Goal: Task Accomplishment & Management: Complete application form

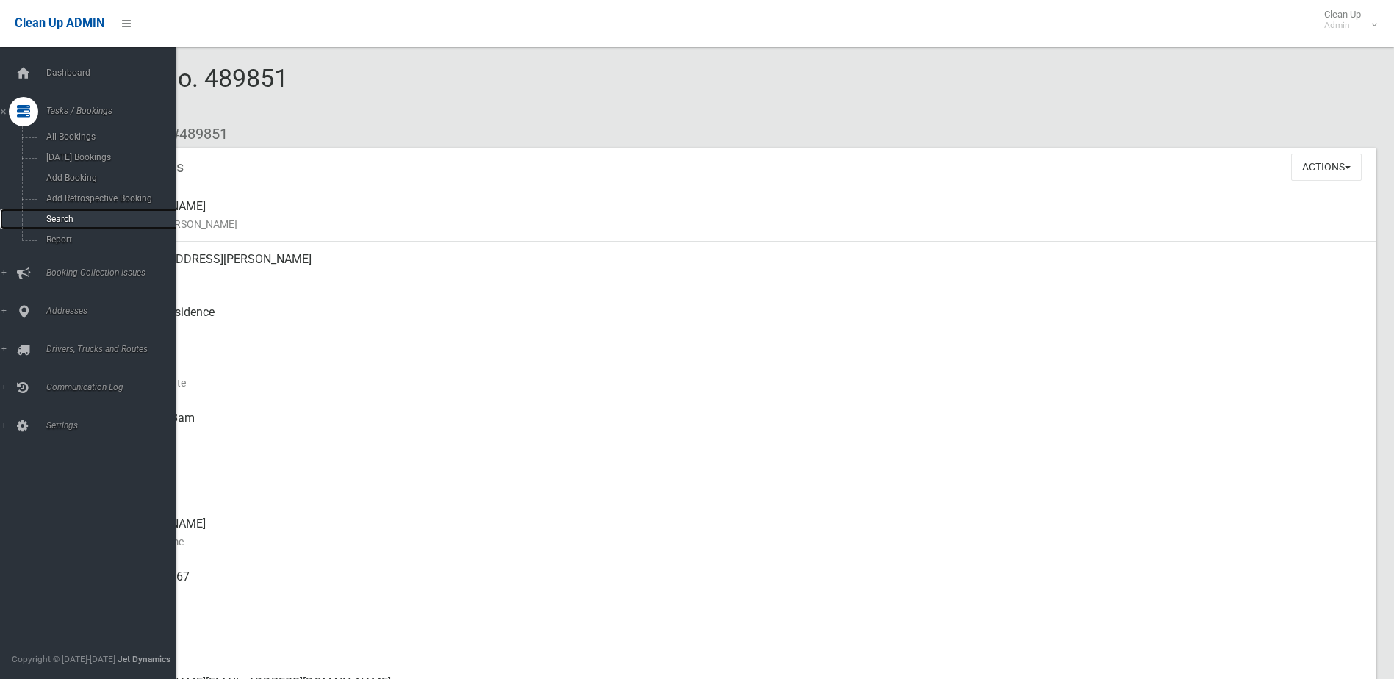
click at [55, 218] on span "Search" at bounding box center [108, 219] width 133 height 10
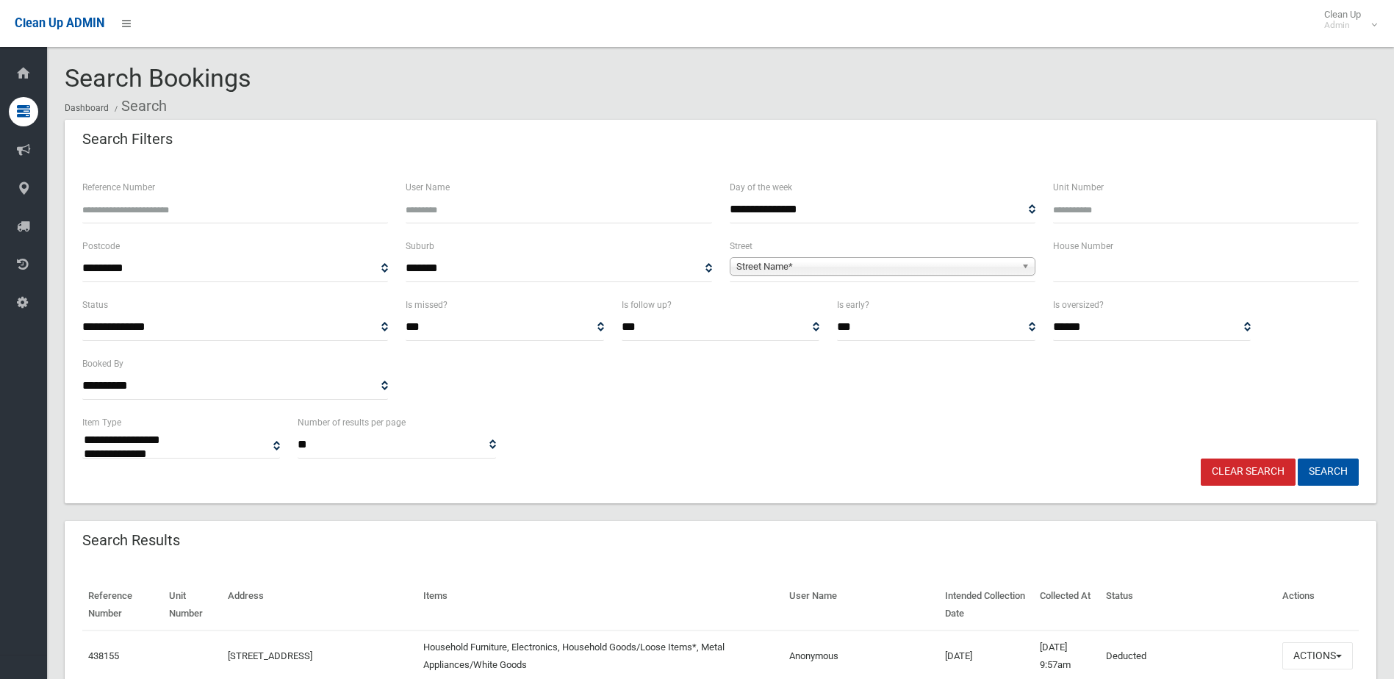
select select
click at [111, 211] on input "Reference Number" at bounding box center [235, 209] width 306 height 27
click at [1083, 271] on input "text" at bounding box center [1206, 268] width 306 height 27
type input "**"
click at [857, 262] on span "Street Name*" at bounding box center [875, 267] width 279 height 18
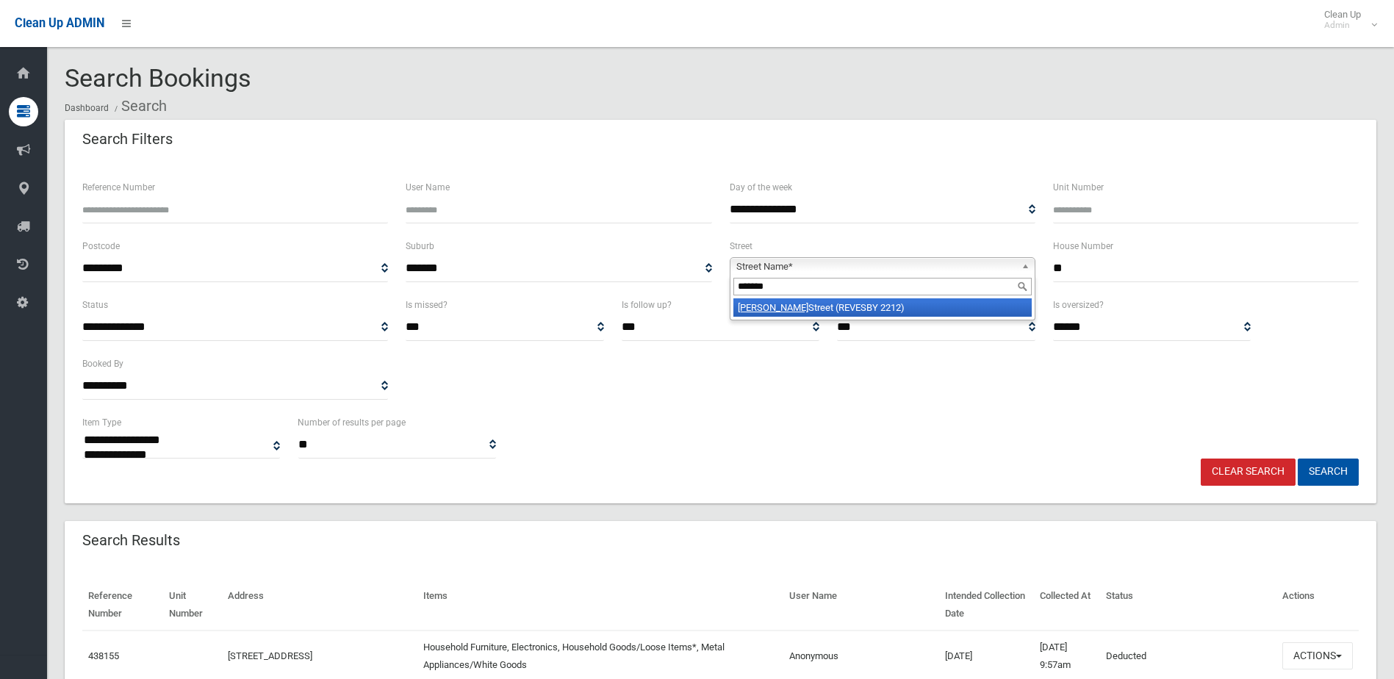
type input "*******"
click at [834, 304] on li "Simmons Street (REVESBY 2212)" at bounding box center [883, 307] width 298 height 18
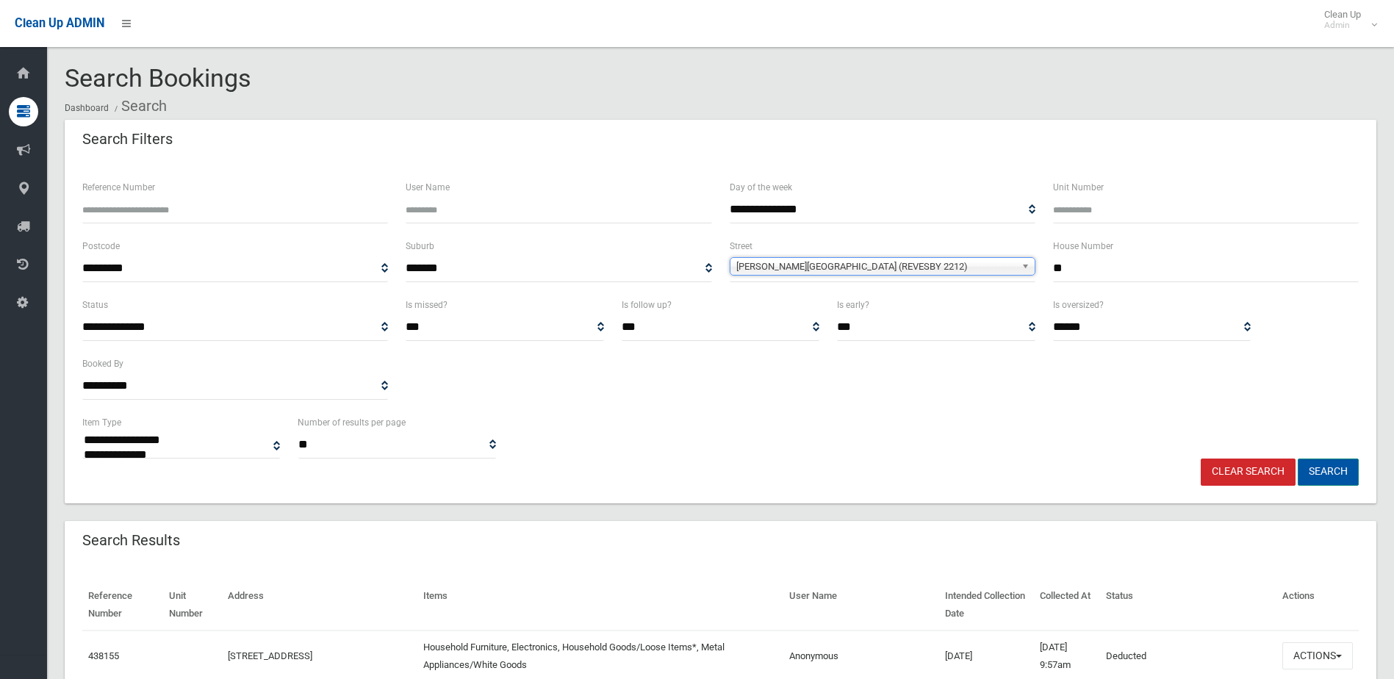
click at [1339, 469] on button "Search" at bounding box center [1328, 472] width 61 height 27
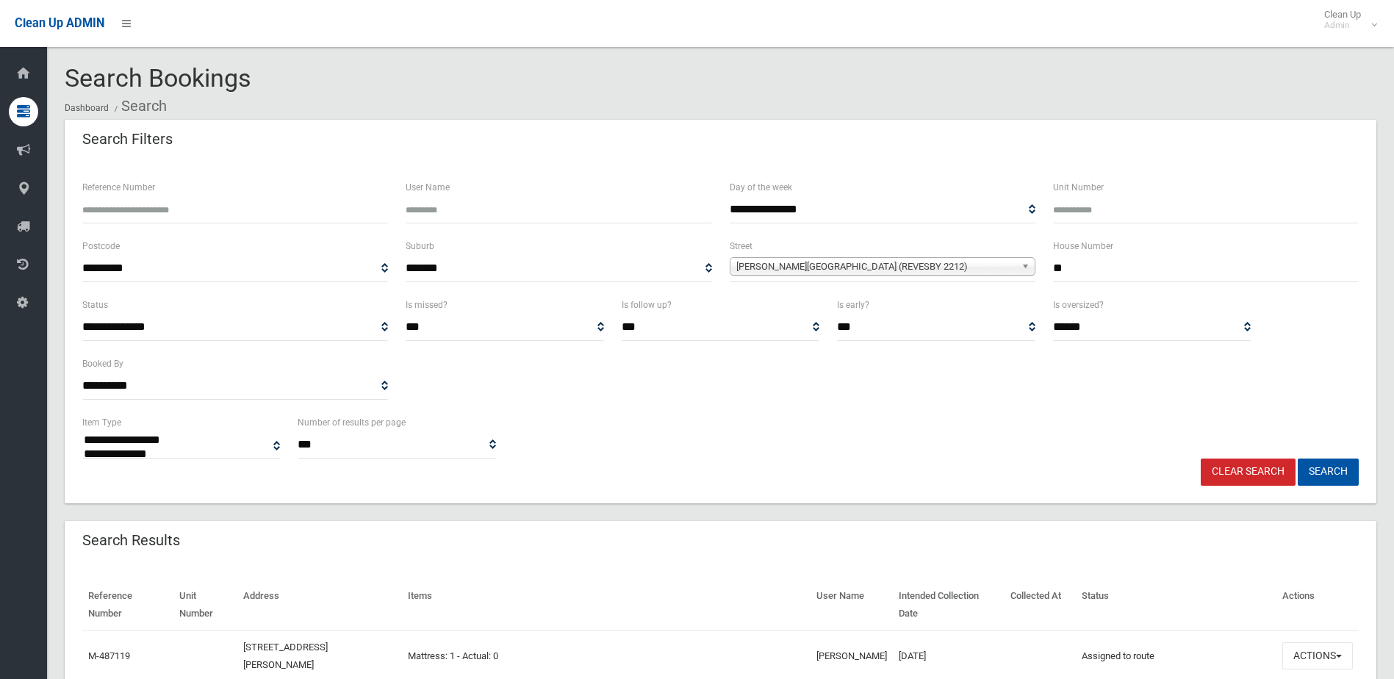
select select
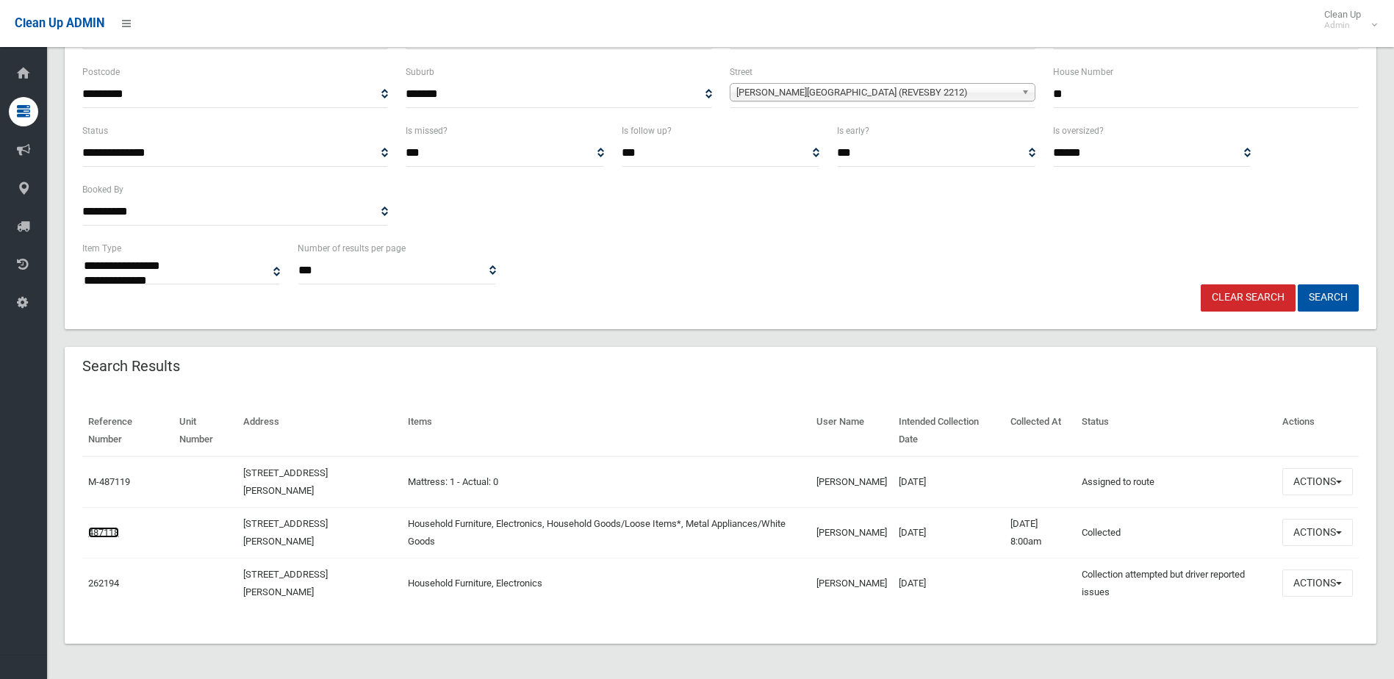
click at [110, 529] on link "487118" at bounding box center [103, 532] width 31 height 11
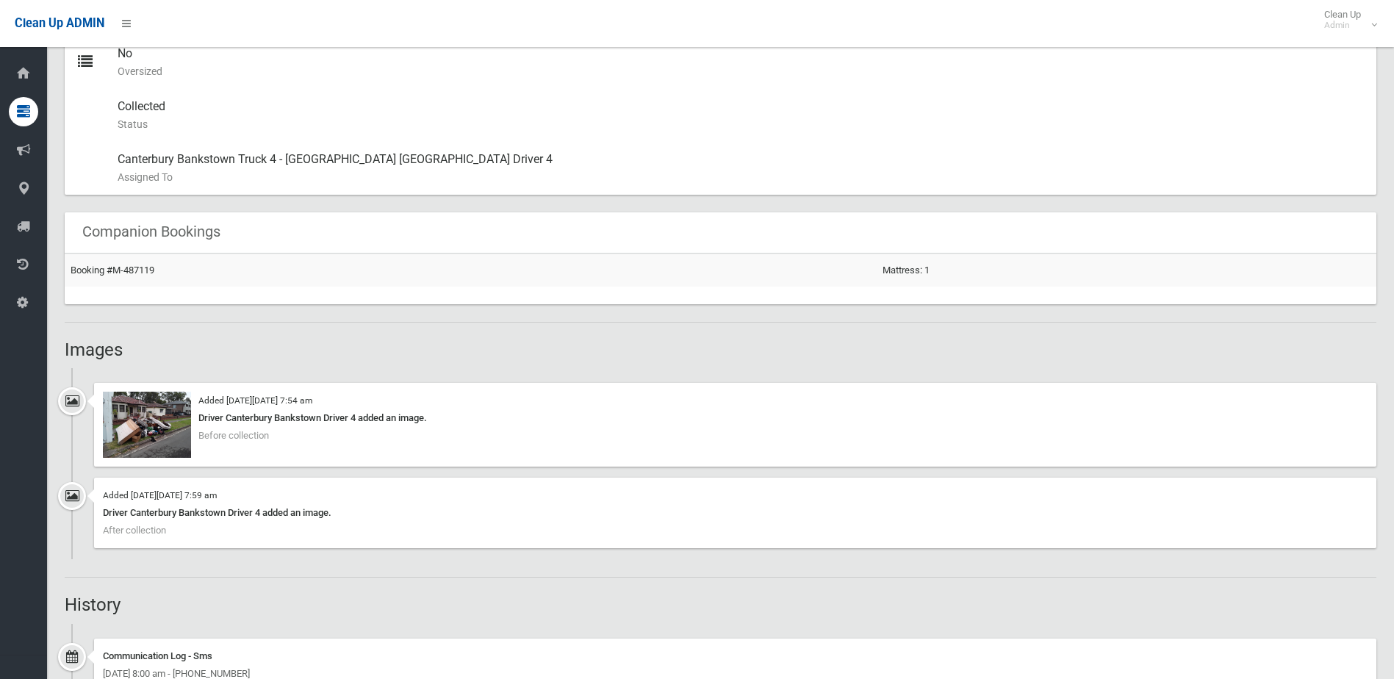
scroll to position [808, 0]
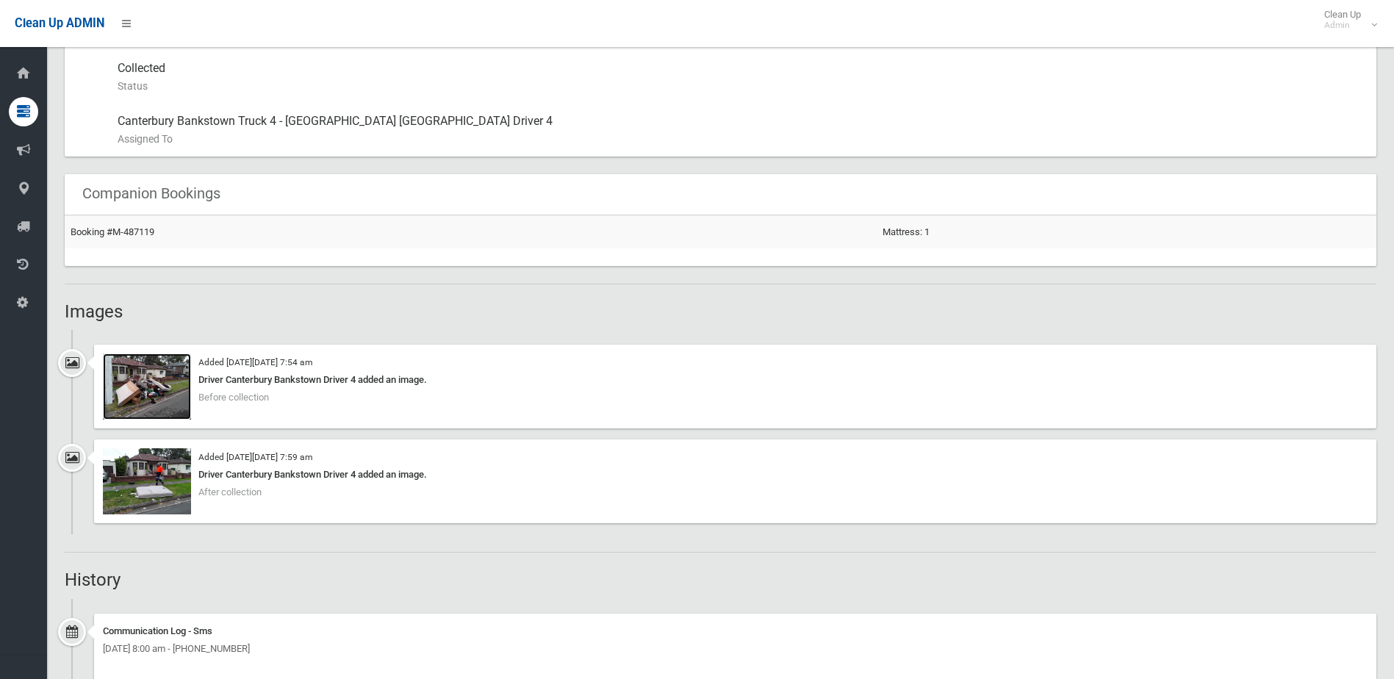
click at [161, 391] on img at bounding box center [147, 387] width 88 height 66
click at [179, 484] on img at bounding box center [147, 481] width 88 height 66
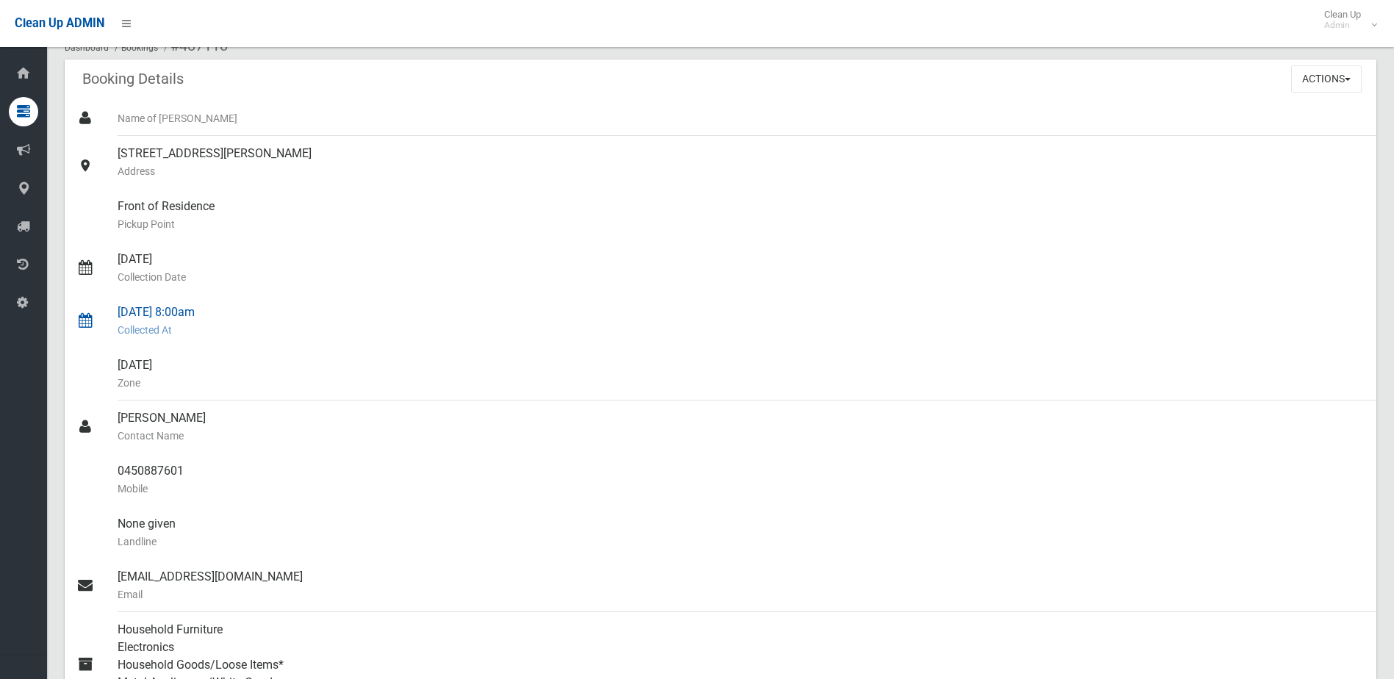
scroll to position [0, 0]
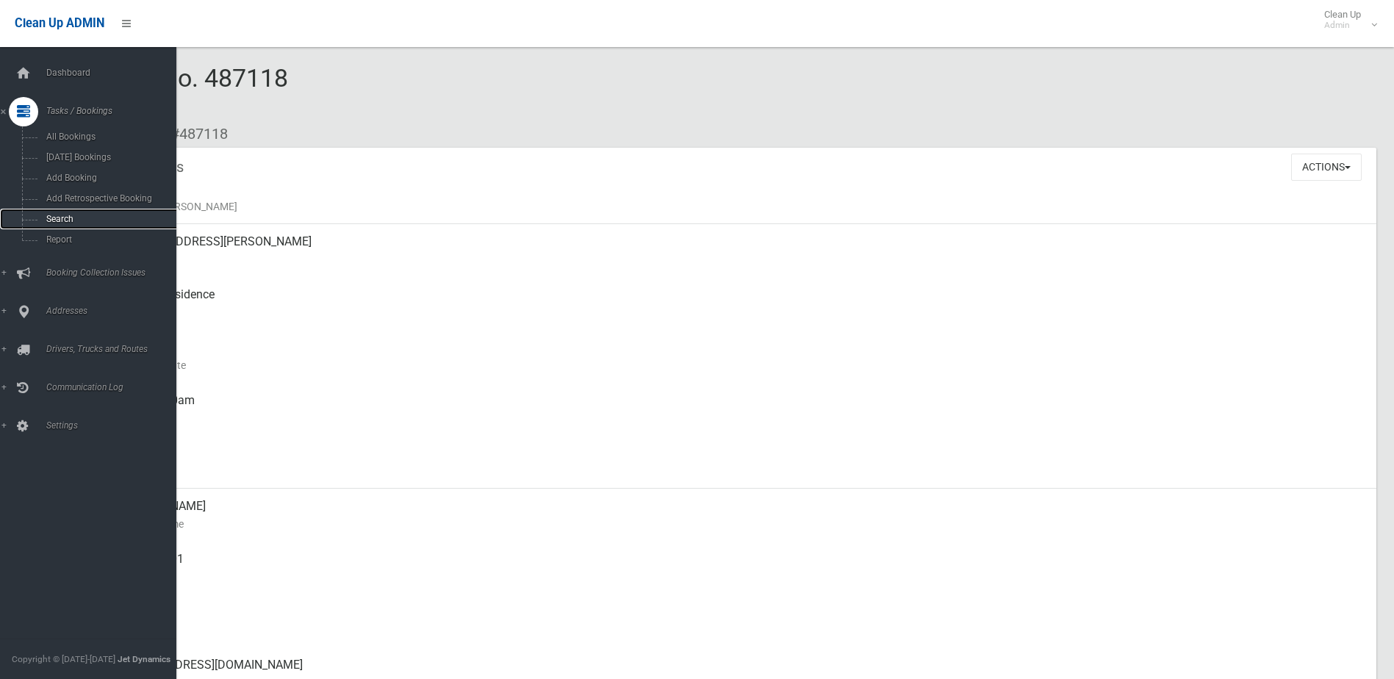
click at [61, 217] on span "Search" at bounding box center [108, 219] width 133 height 10
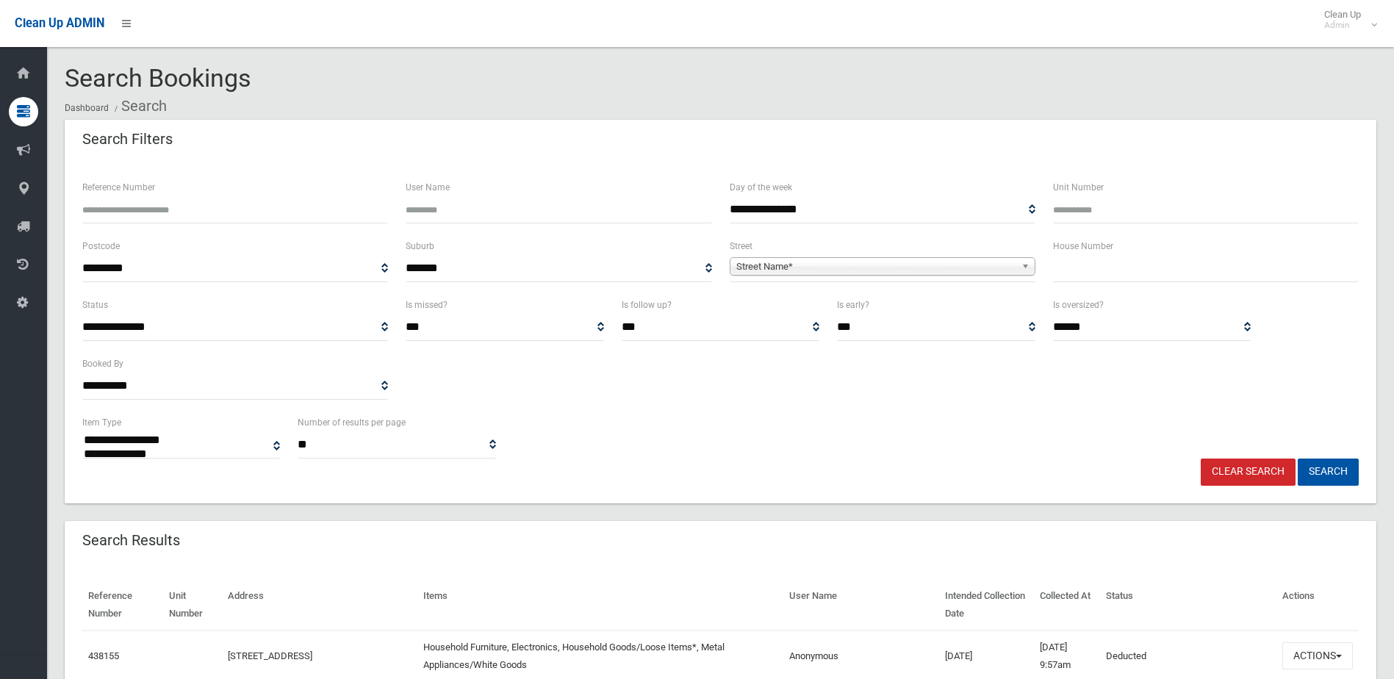
select select
click at [1091, 268] on input "text" at bounding box center [1206, 268] width 306 height 27
type input "*"
click at [858, 267] on span "Street Name*" at bounding box center [875, 267] width 279 height 18
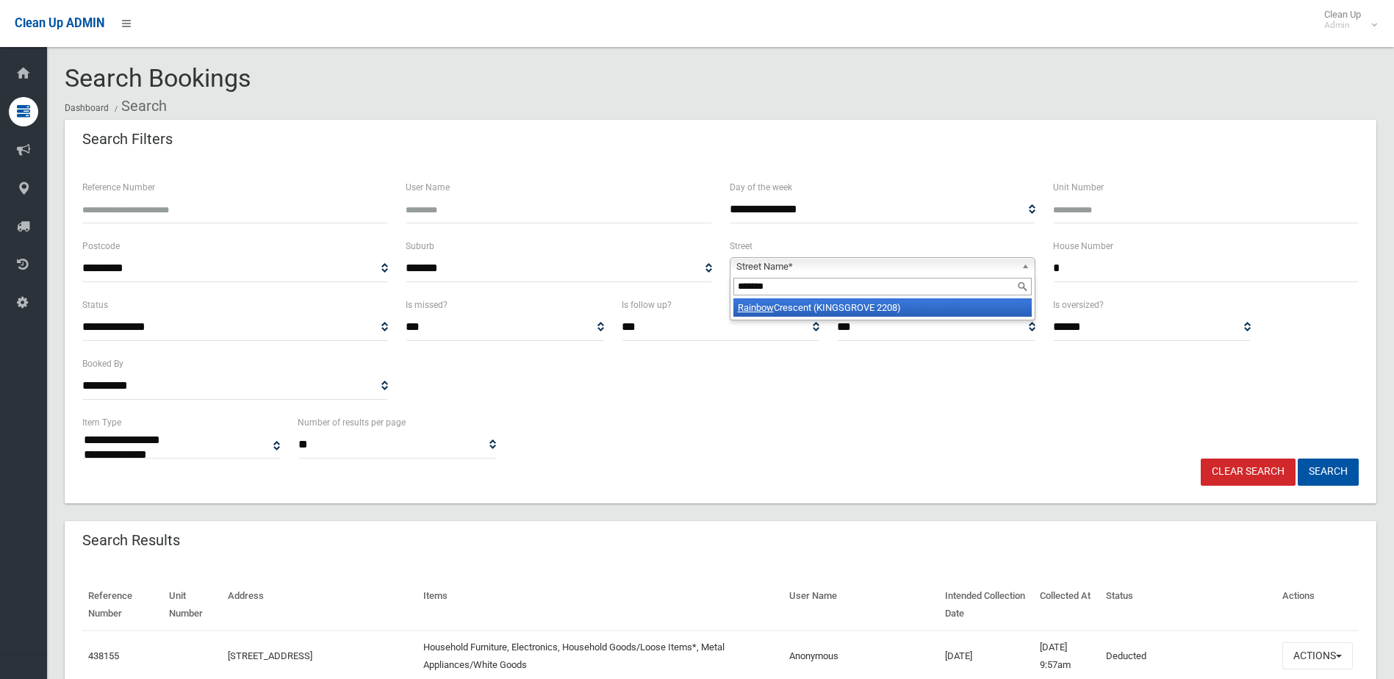
type input "*******"
click at [850, 306] on li "Rainbow Crescent (KINGSGROVE 2208)" at bounding box center [883, 307] width 298 height 18
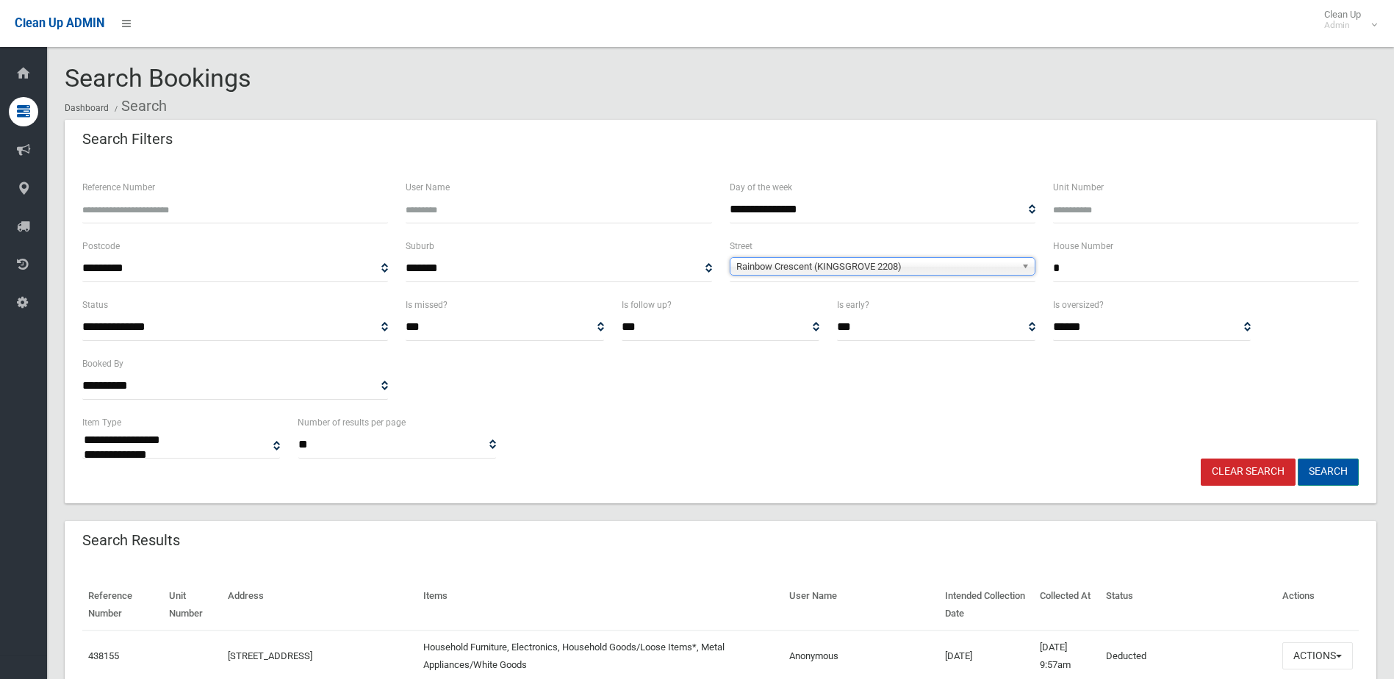
click at [1313, 467] on button "Search" at bounding box center [1328, 472] width 61 height 27
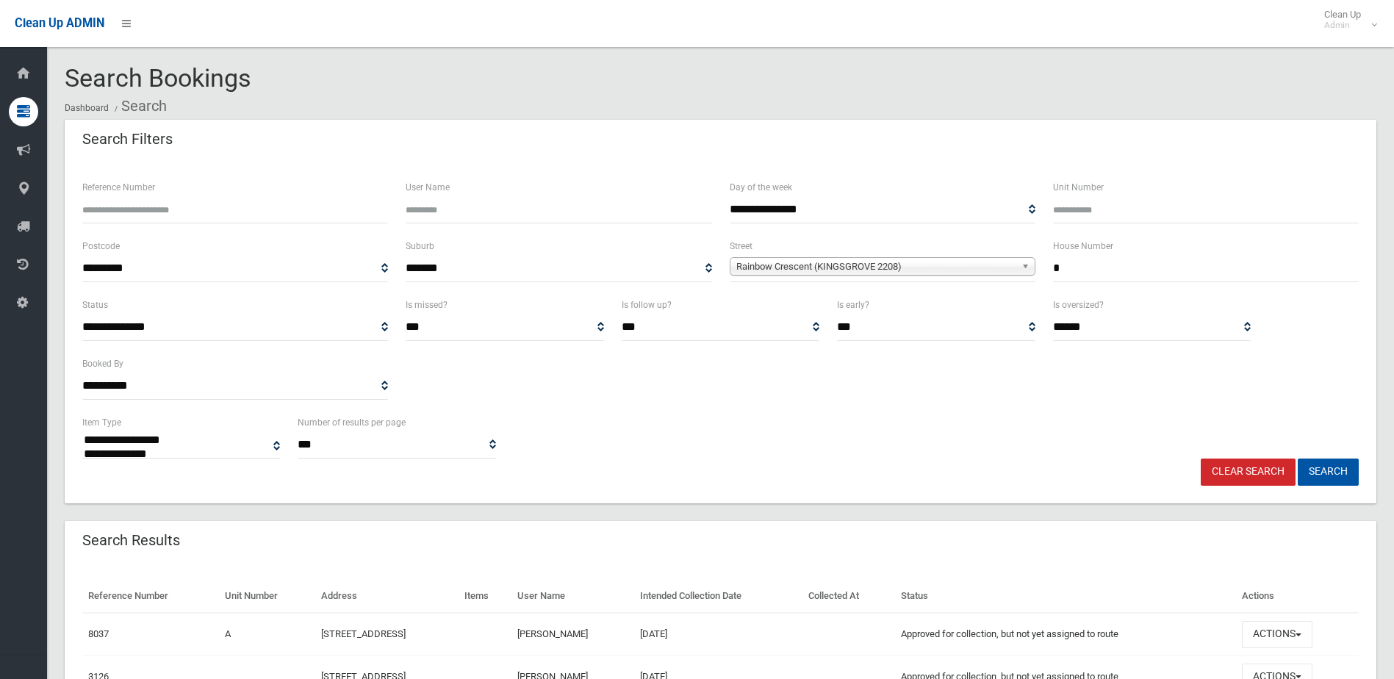
select select
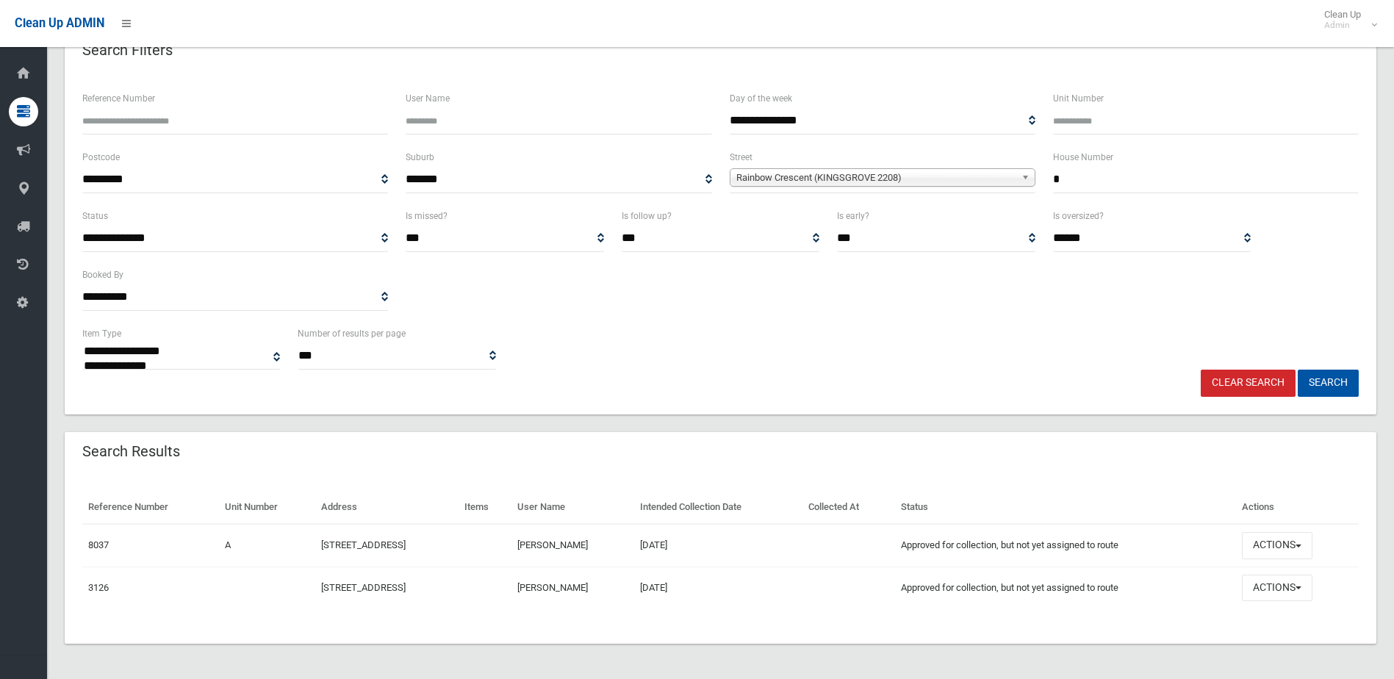
drag, startPoint x: 1067, startPoint y: 178, endPoint x: 1048, endPoint y: 172, distance: 20.0
click at [1048, 172] on div "House Number *" at bounding box center [1205, 177] width 323 height 59
type input "*"
click at [1298, 370] on button "Search" at bounding box center [1328, 383] width 61 height 27
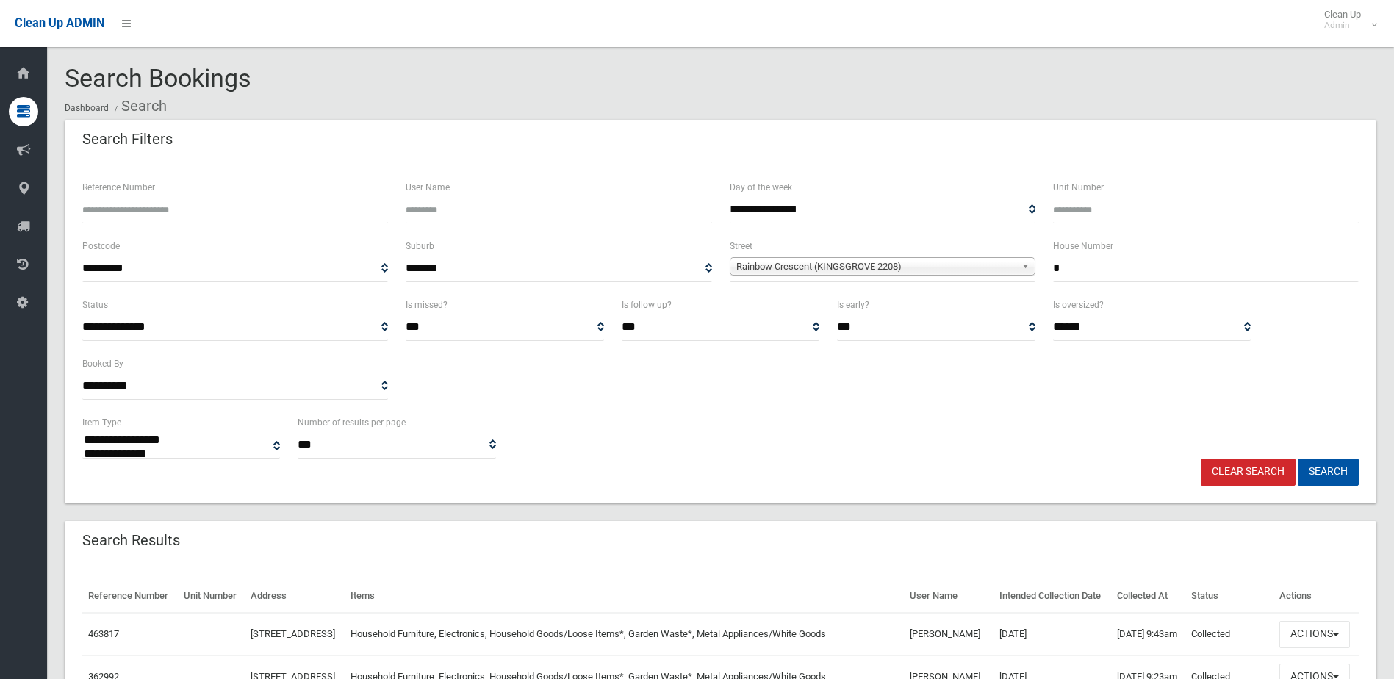
select select
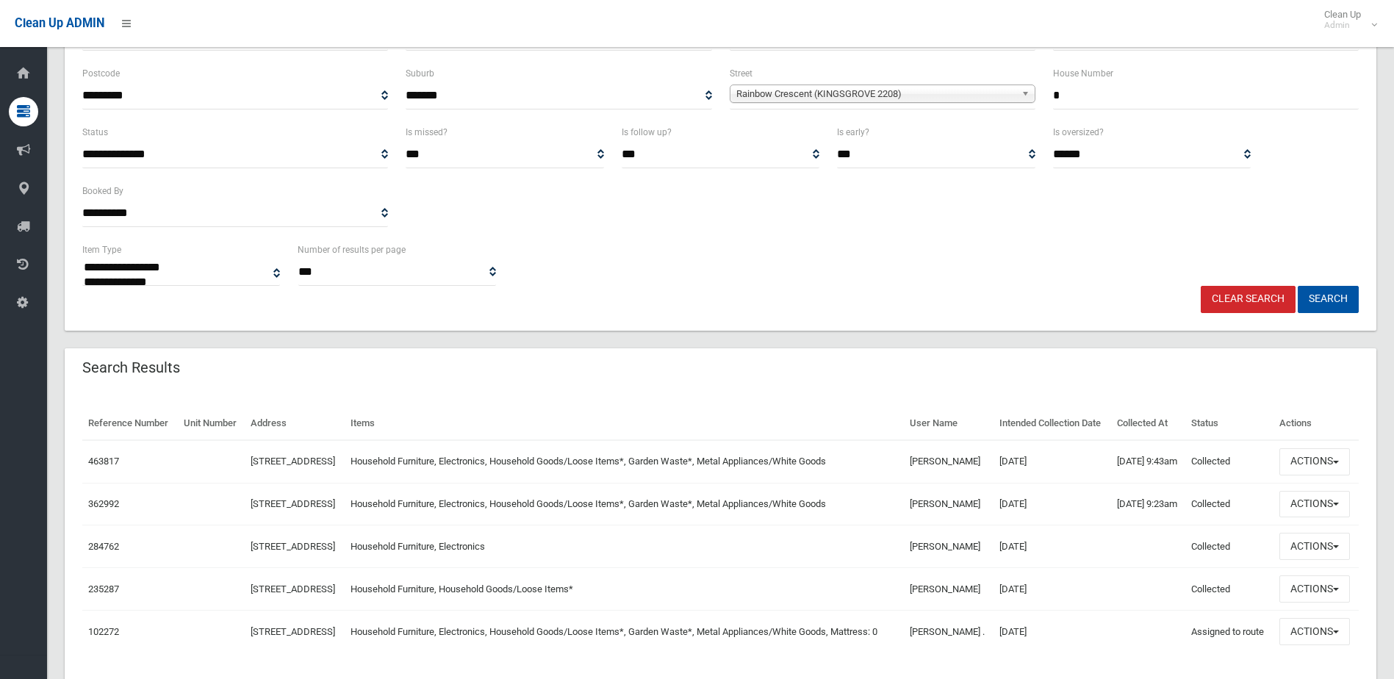
scroll to position [147, 0]
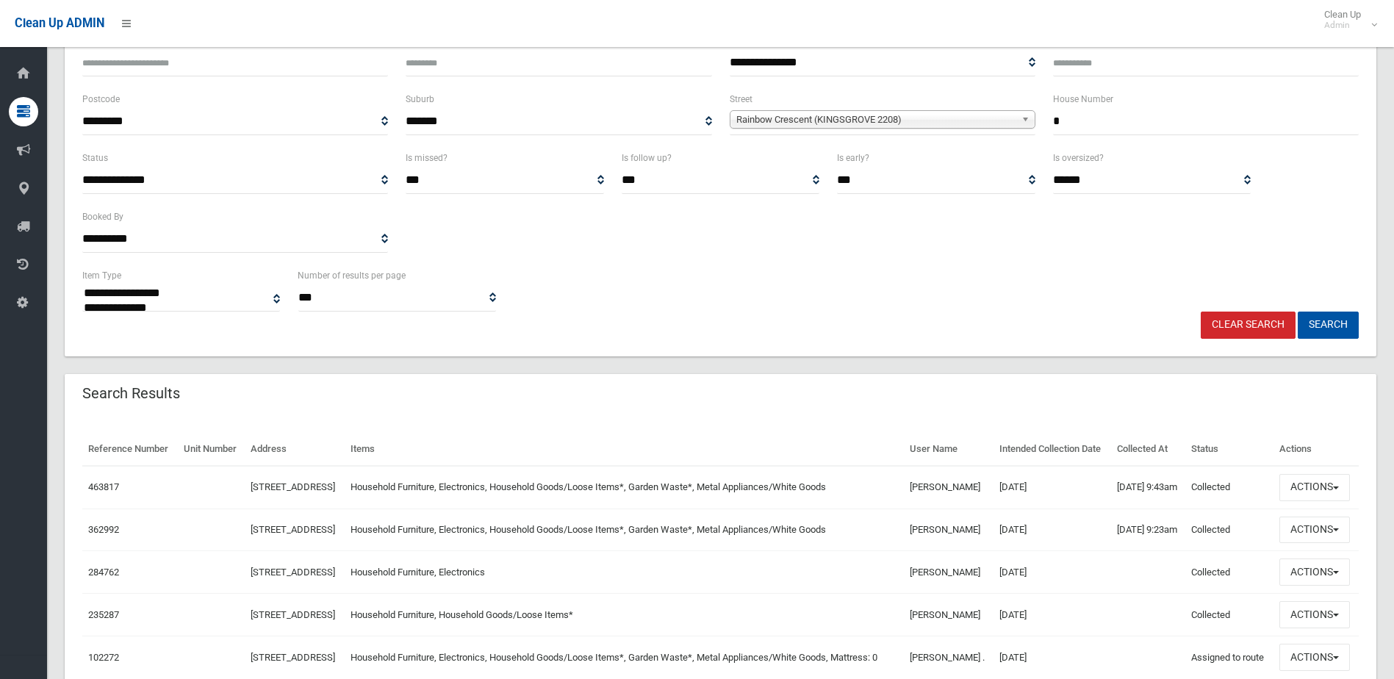
click at [1062, 122] on input "*" at bounding box center [1206, 121] width 306 height 27
drag, startPoint x: 1051, startPoint y: 122, endPoint x: 1041, endPoint y: 122, distance: 9.6
click at [1041, 122] on div "**********" at bounding box center [720, 119] width 1294 height 59
type input "*"
click at [1321, 322] on button "Search" at bounding box center [1328, 325] width 61 height 27
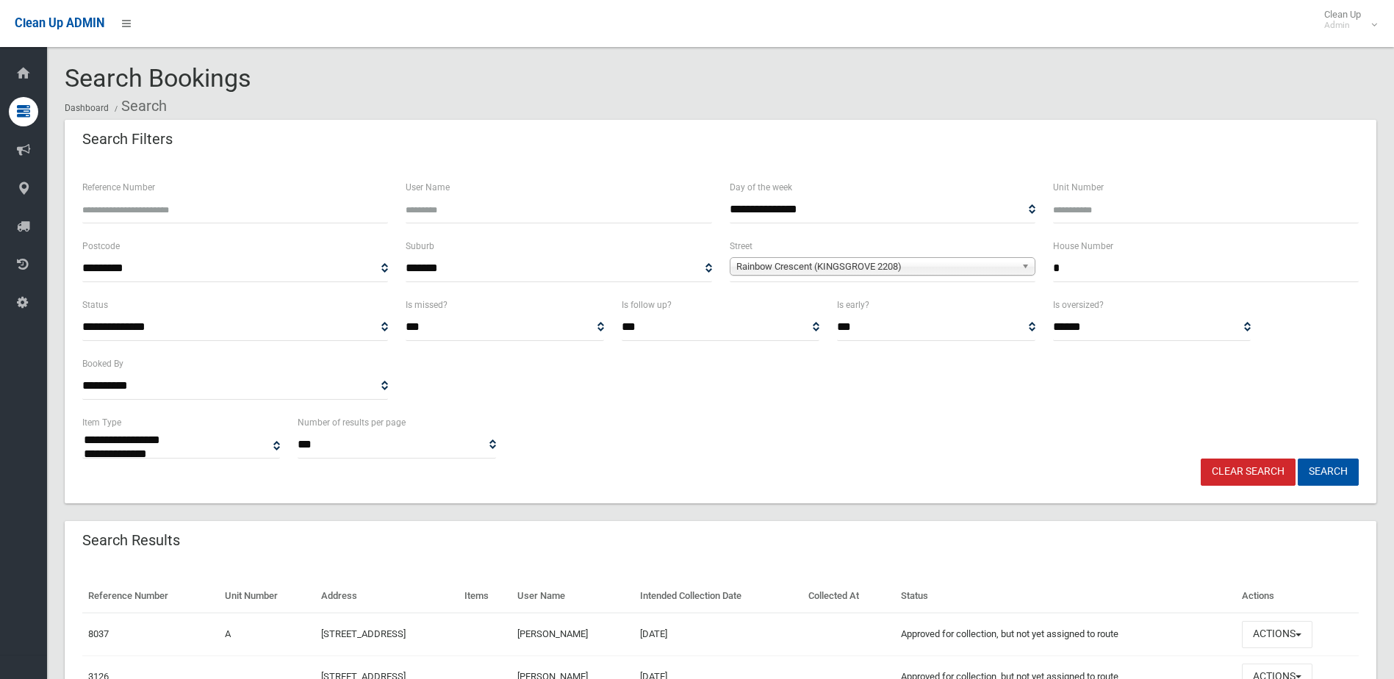
select select
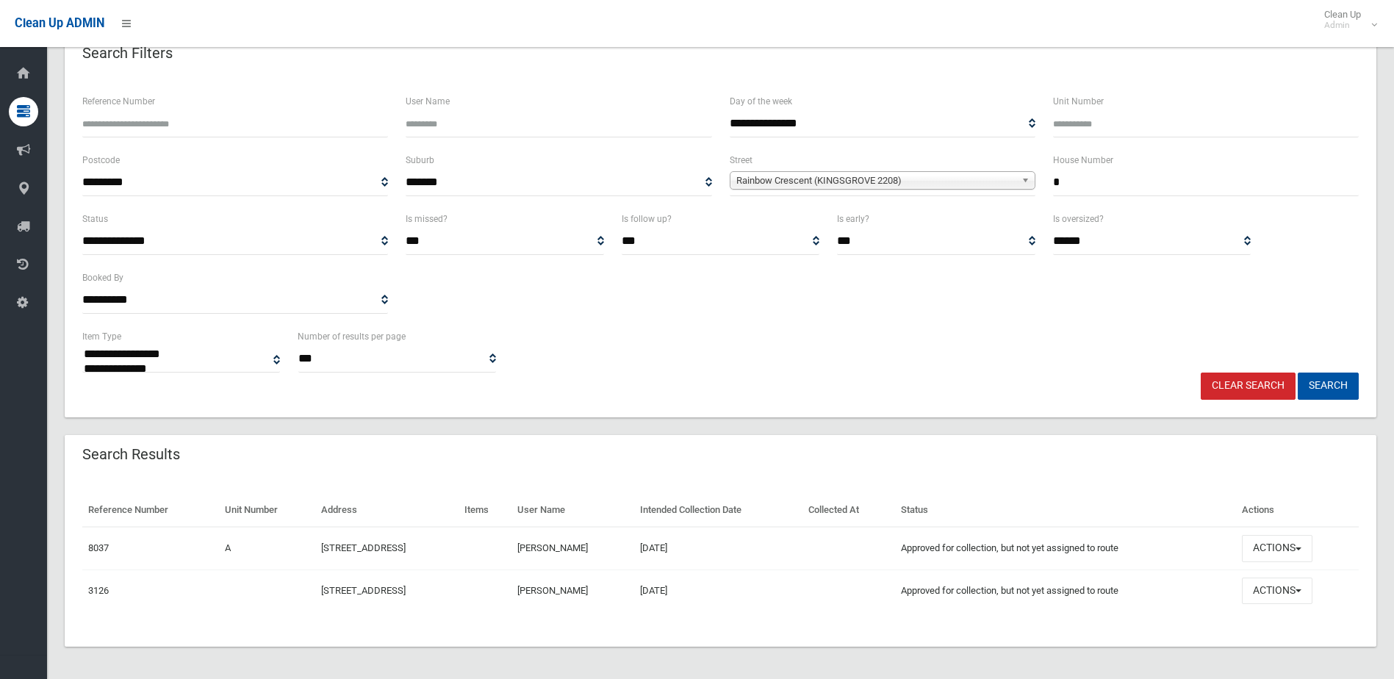
scroll to position [89, 0]
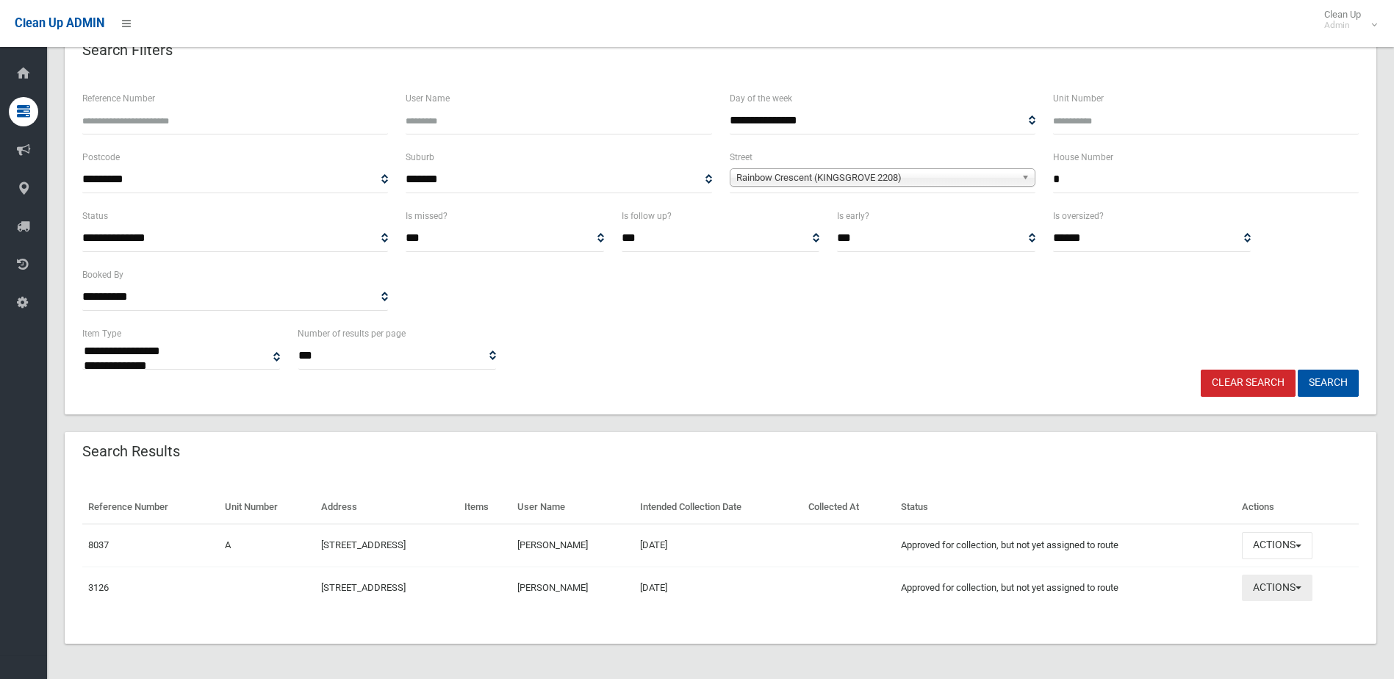
click at [1294, 586] on button "Actions" at bounding box center [1277, 588] width 71 height 27
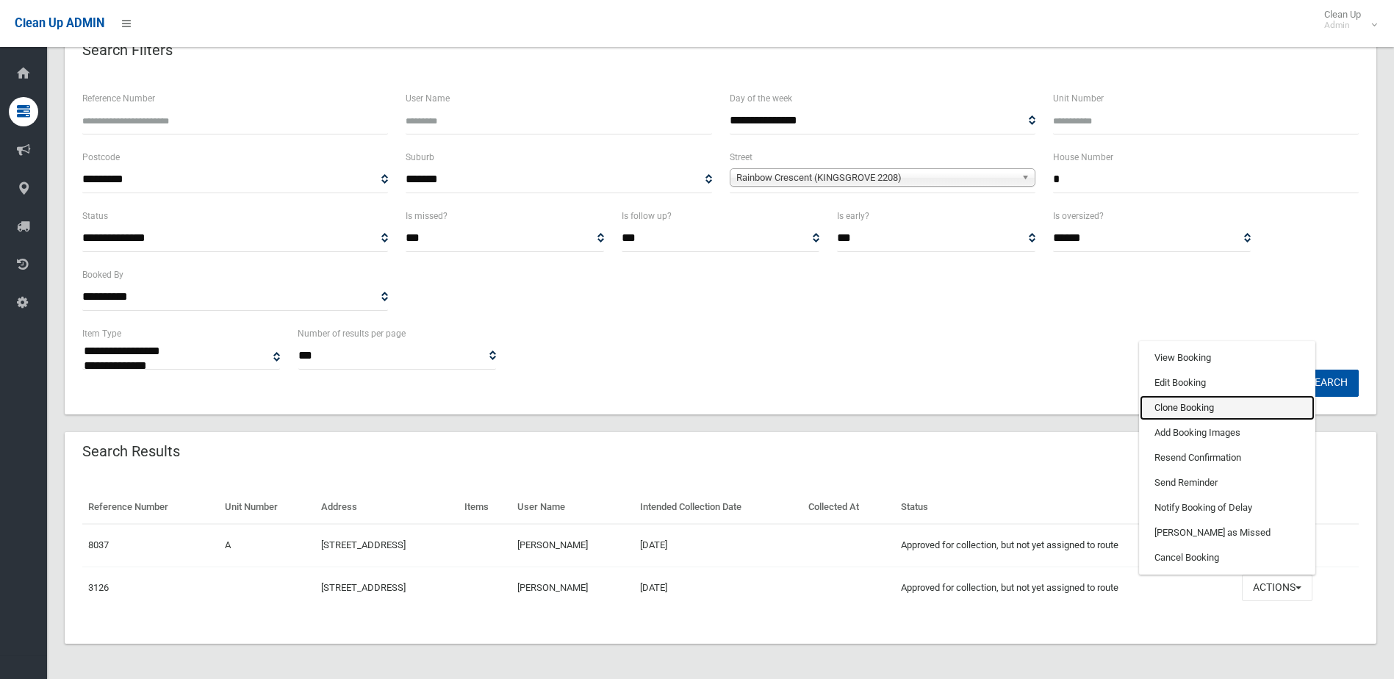
click at [1208, 409] on link "Clone Booking" at bounding box center [1227, 407] width 175 height 25
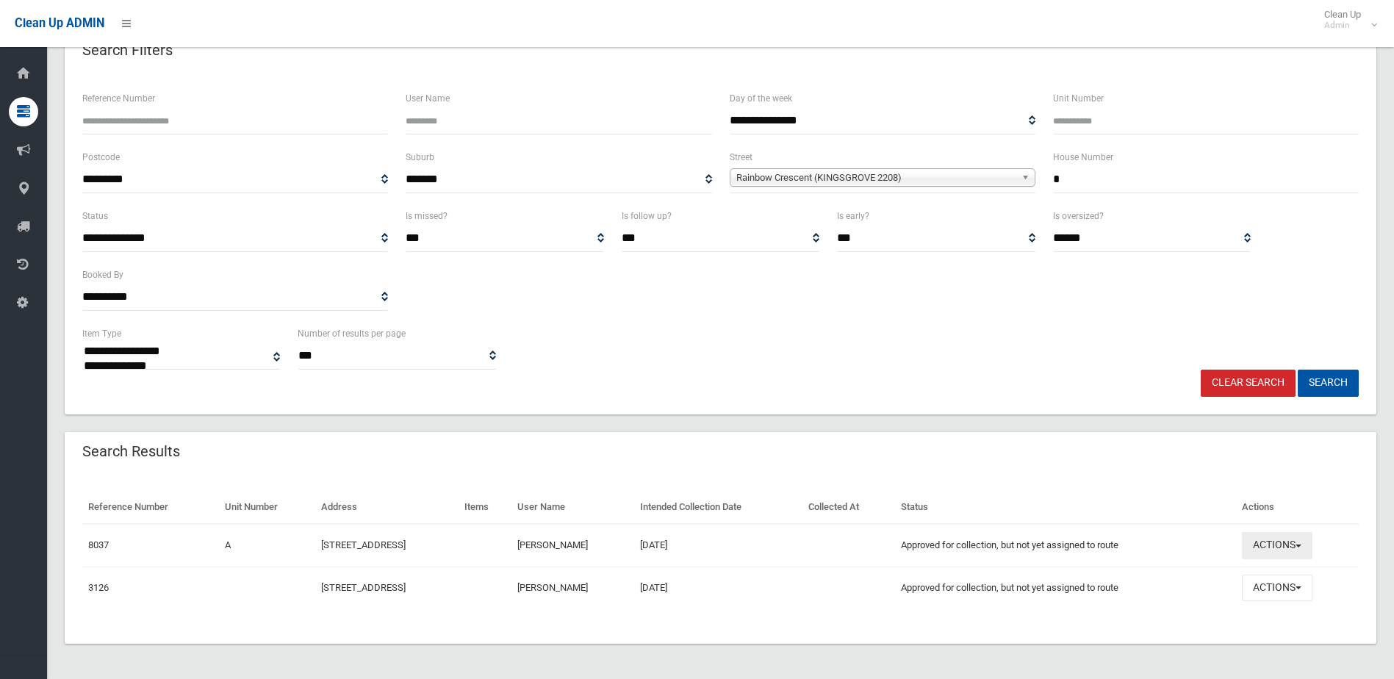
click at [1310, 542] on button "Actions" at bounding box center [1277, 545] width 71 height 27
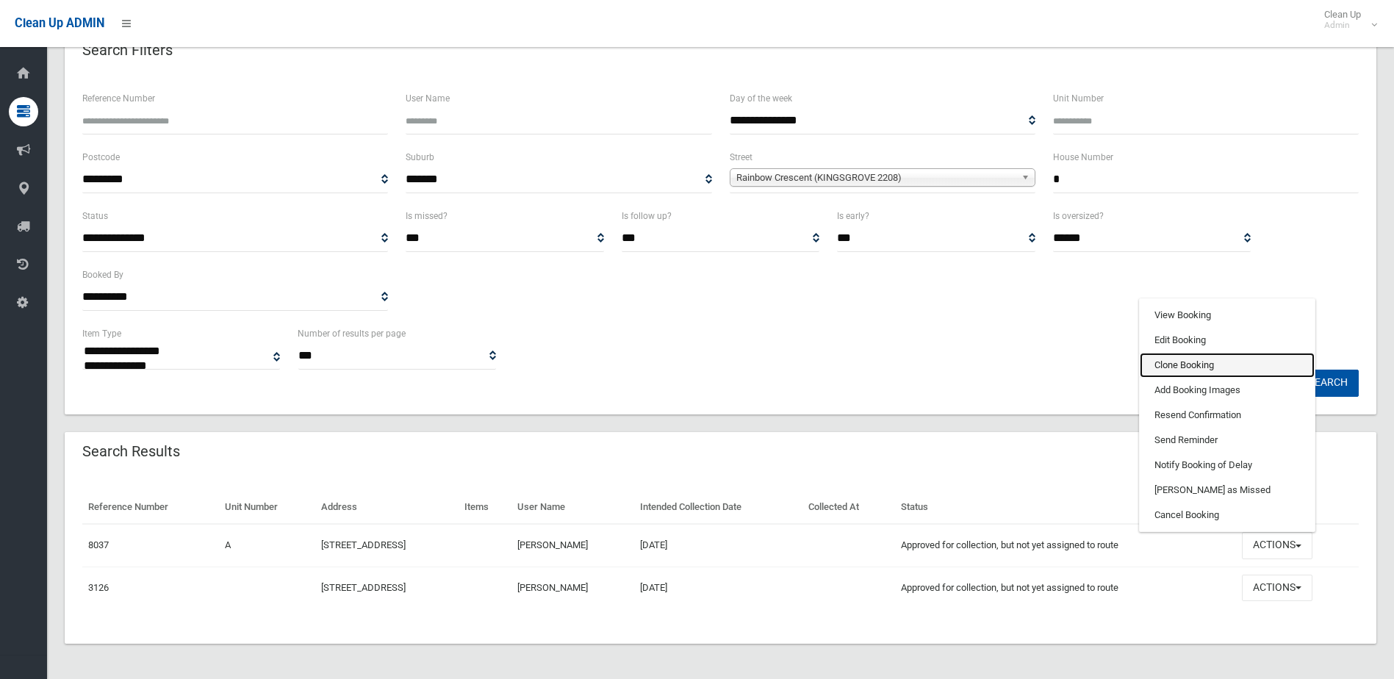
click at [1207, 367] on link "Clone Booking" at bounding box center [1227, 365] width 175 height 25
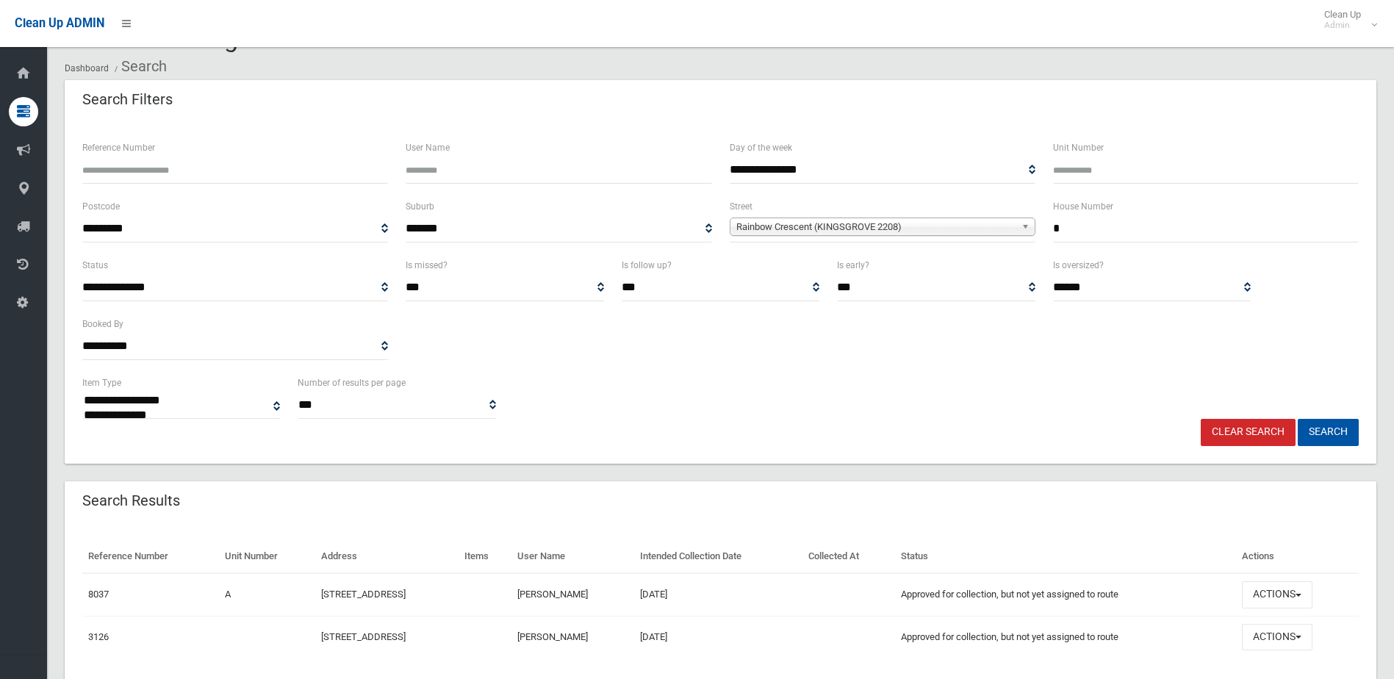
scroll to position [0, 0]
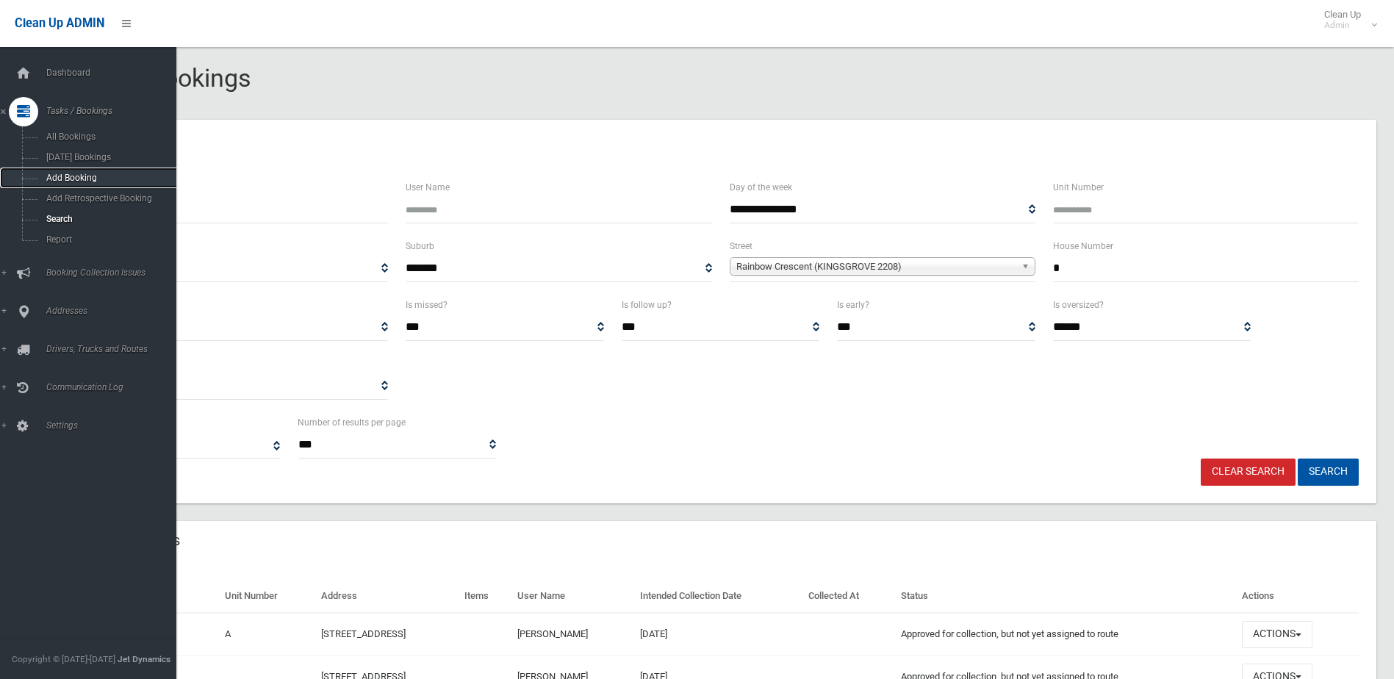
click at [57, 175] on span "Add Booking" at bounding box center [108, 178] width 133 height 10
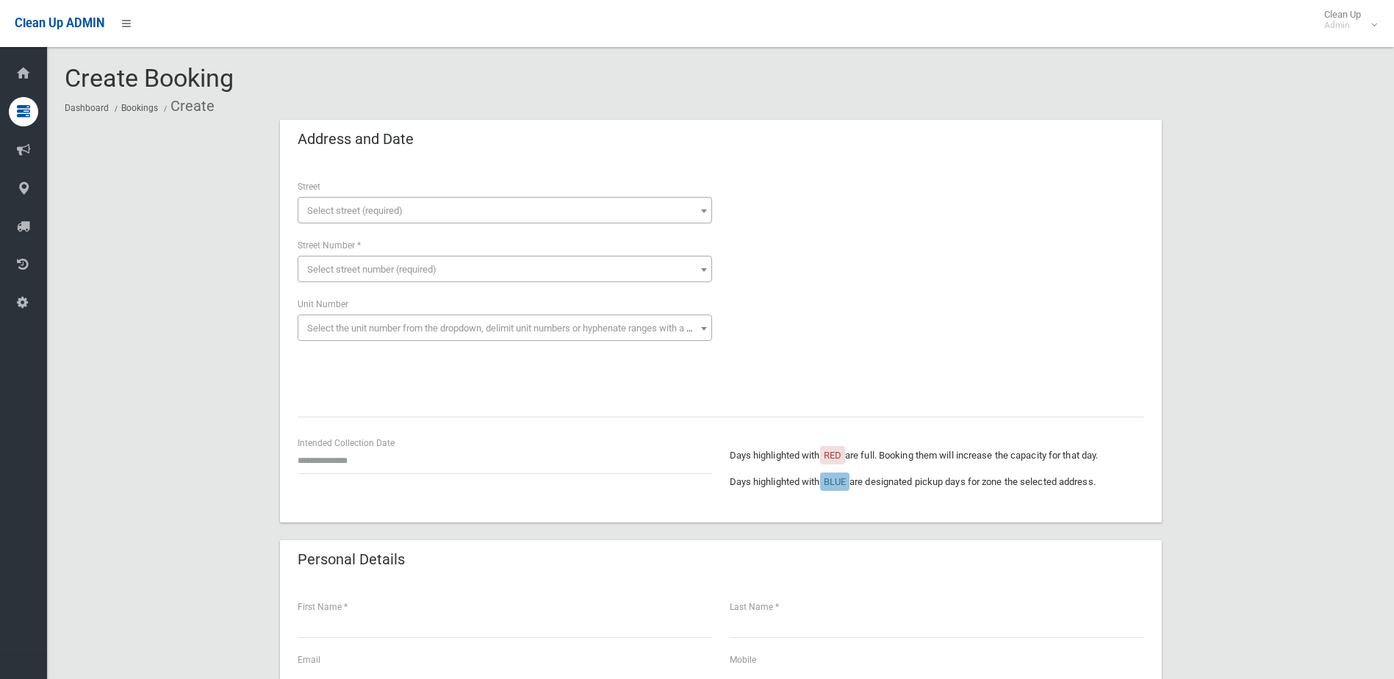
click at [312, 209] on span "Select street (required)" at bounding box center [355, 210] width 96 height 11
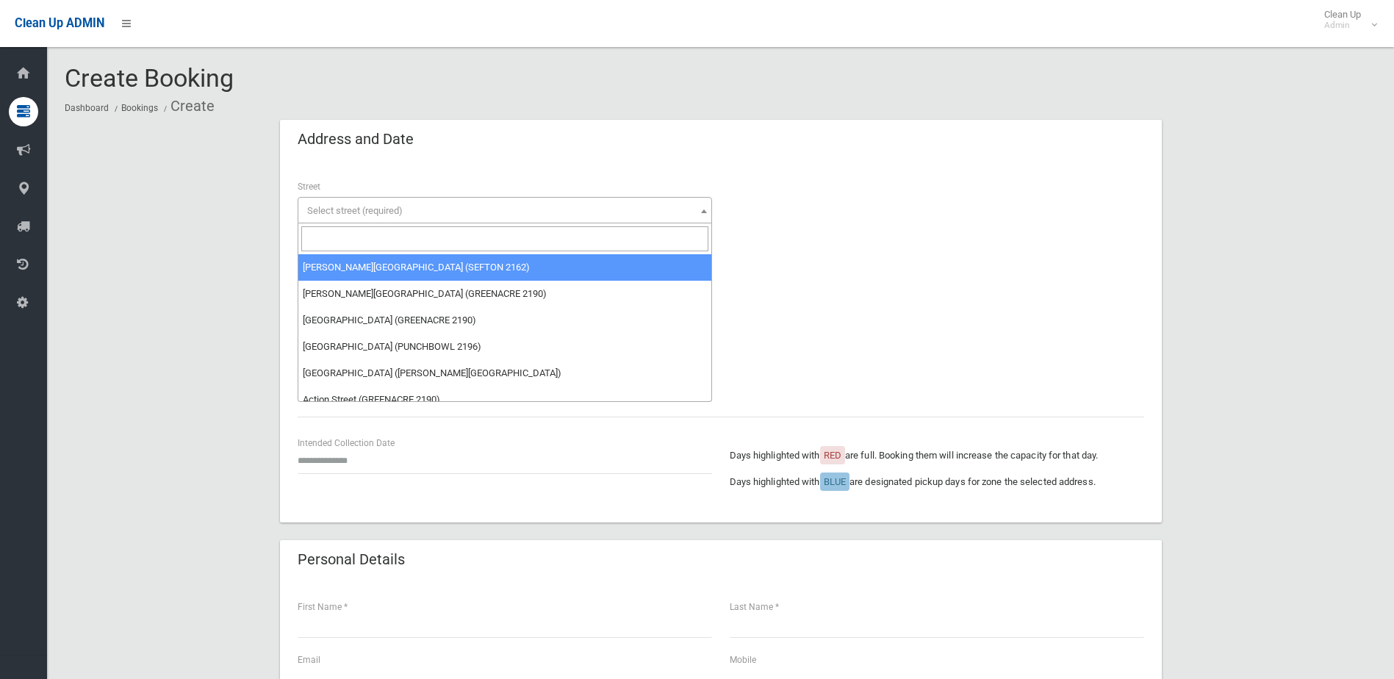
click at [318, 246] on input "search" at bounding box center [504, 238] width 407 height 25
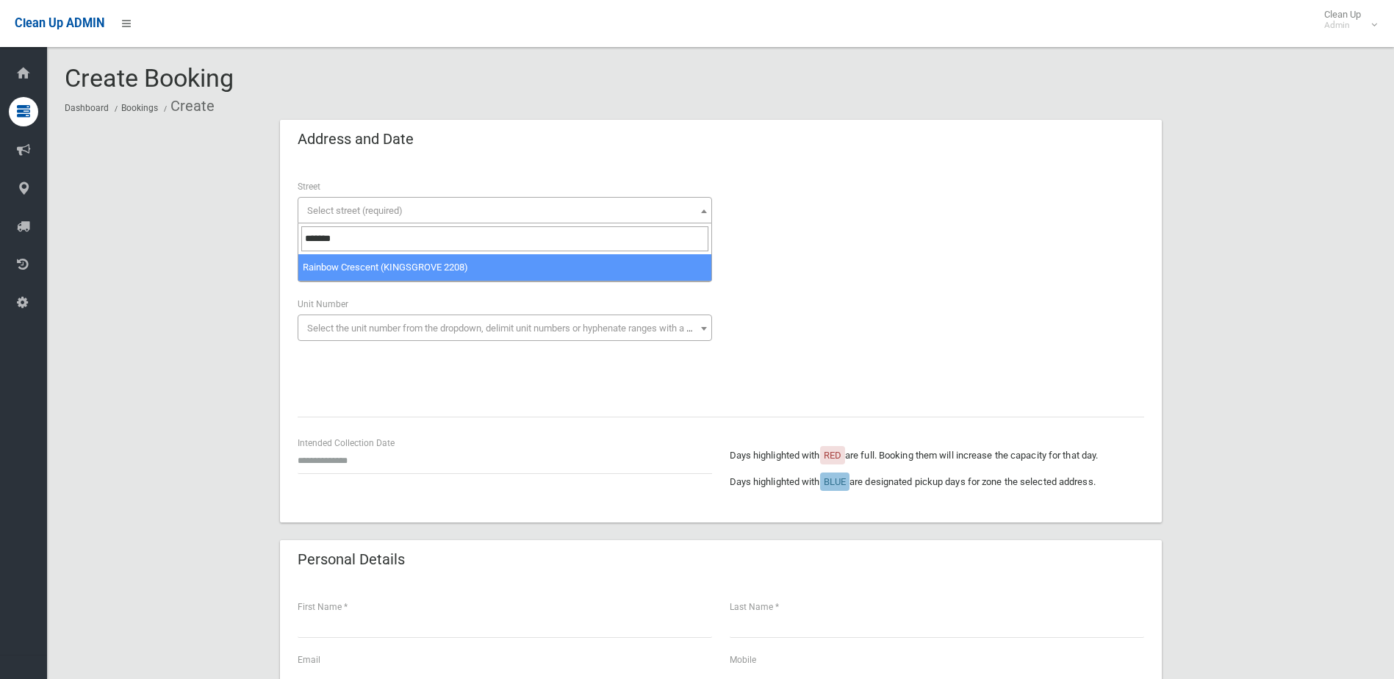
type input "*******"
select select "***"
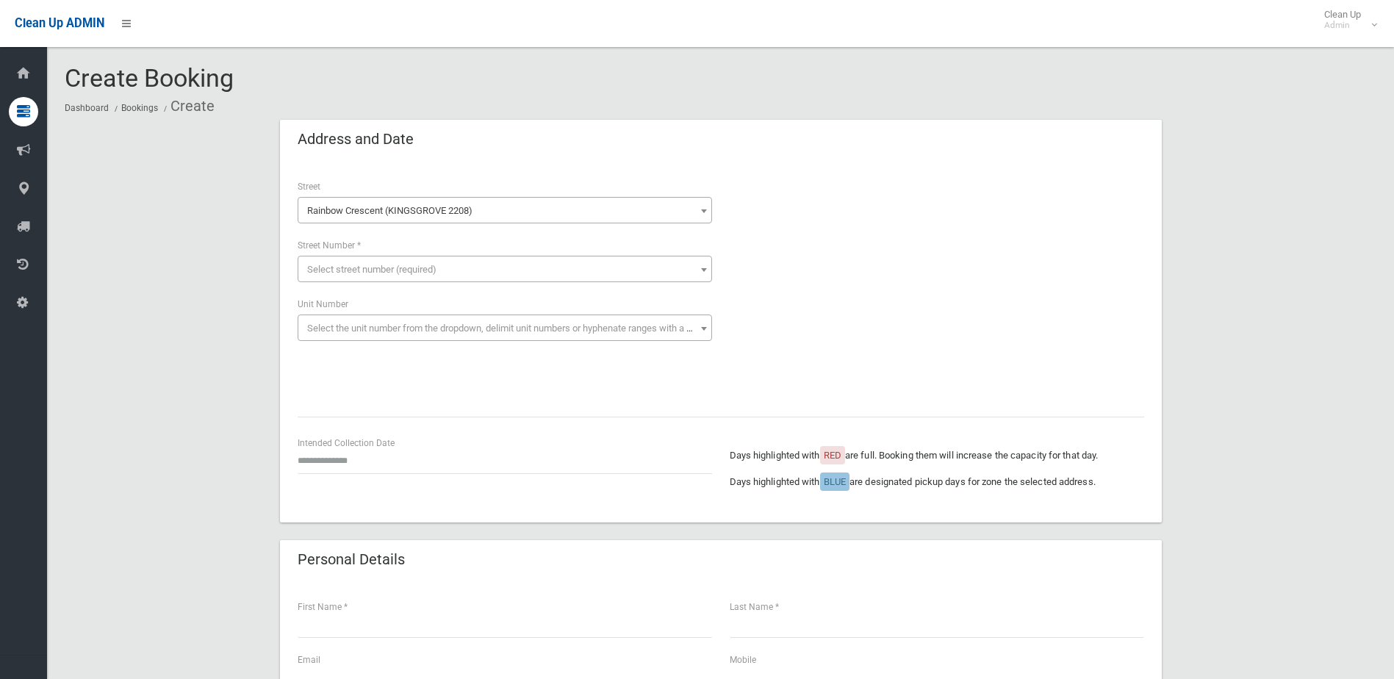
click at [314, 269] on span "Select street number (required)" at bounding box center [371, 269] width 129 height 11
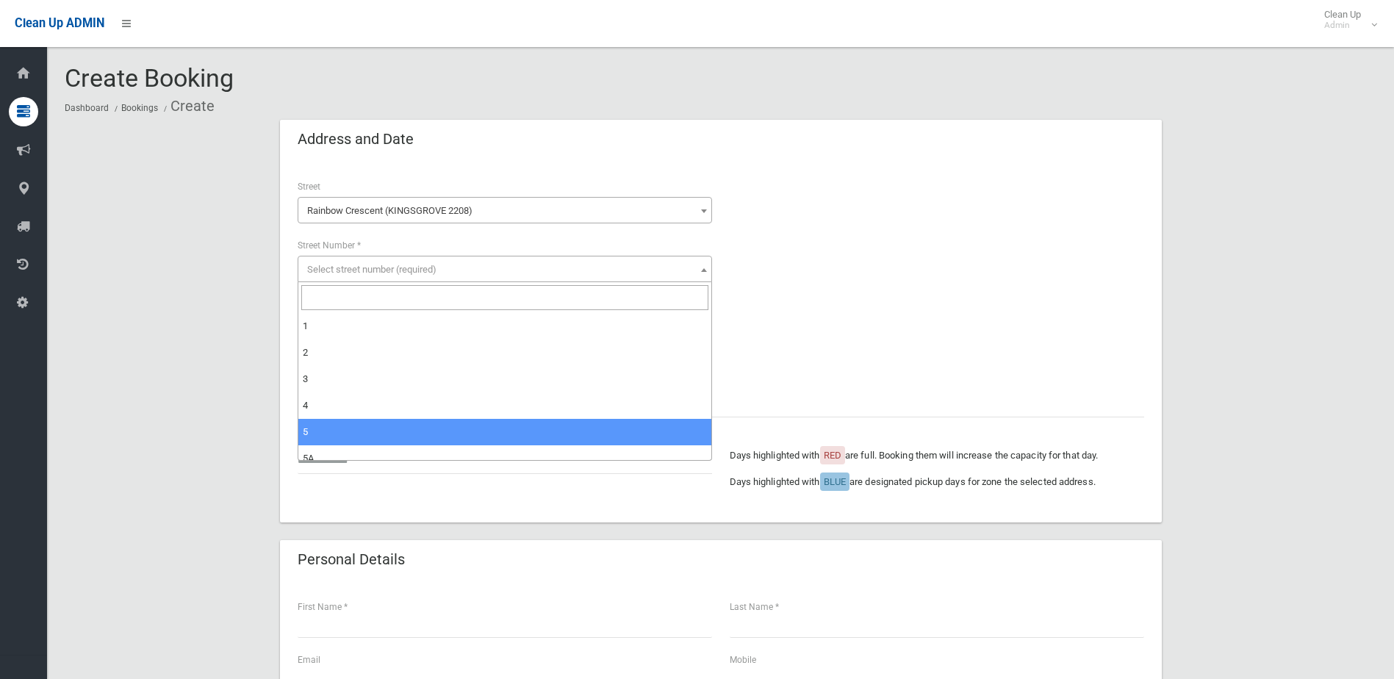
select select "*"
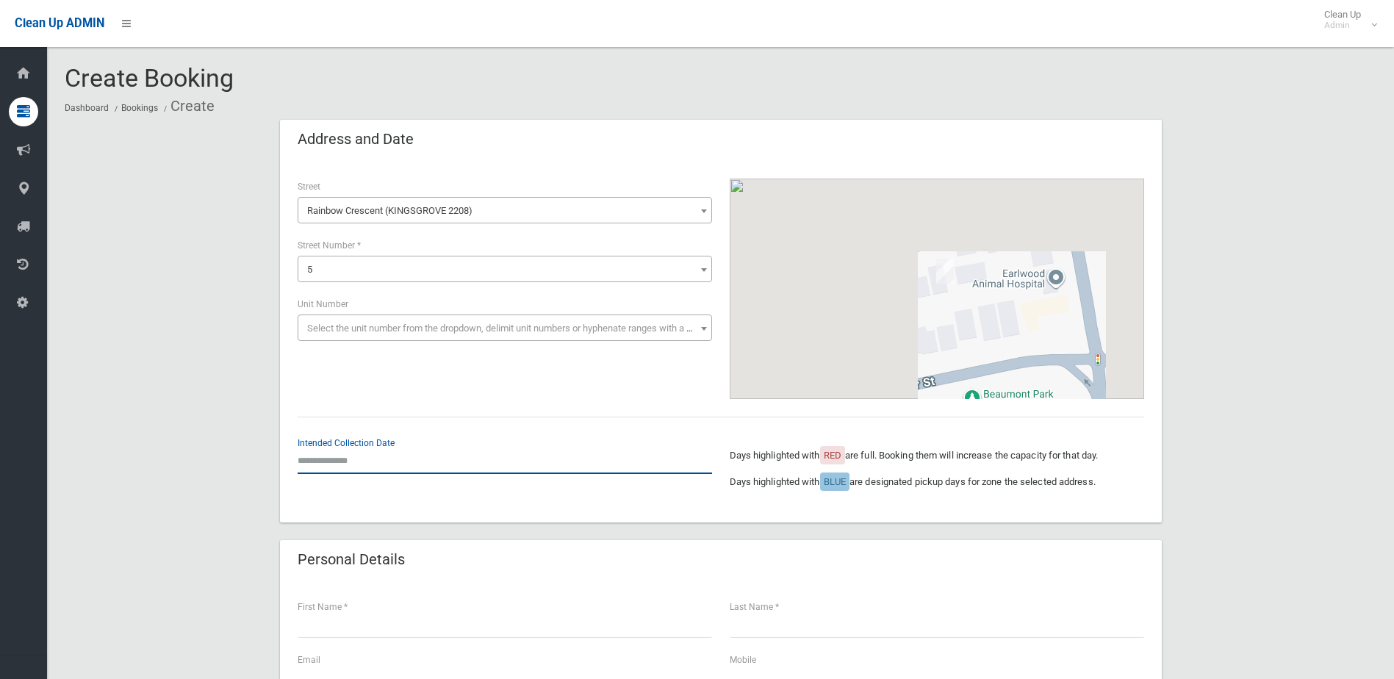
click at [324, 462] on input "text" at bounding box center [505, 460] width 415 height 27
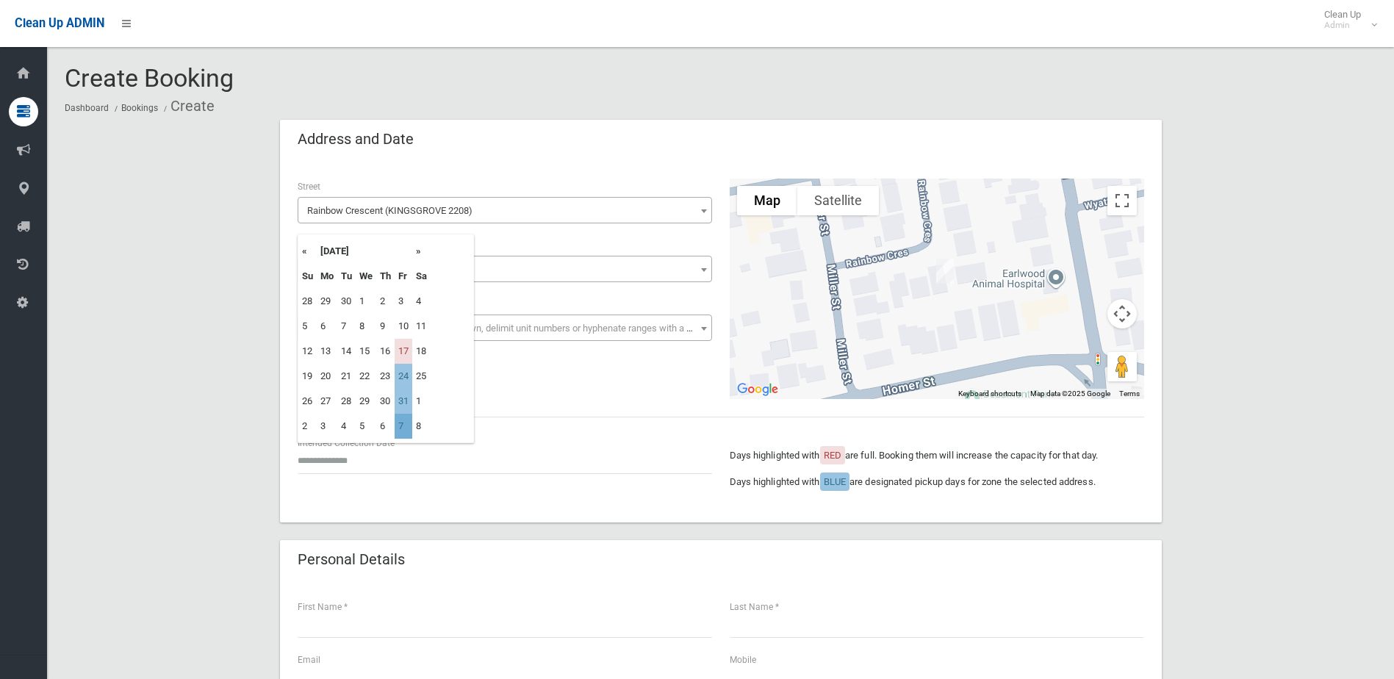
click at [400, 425] on td "7" at bounding box center [404, 426] width 18 height 25
type input "**********"
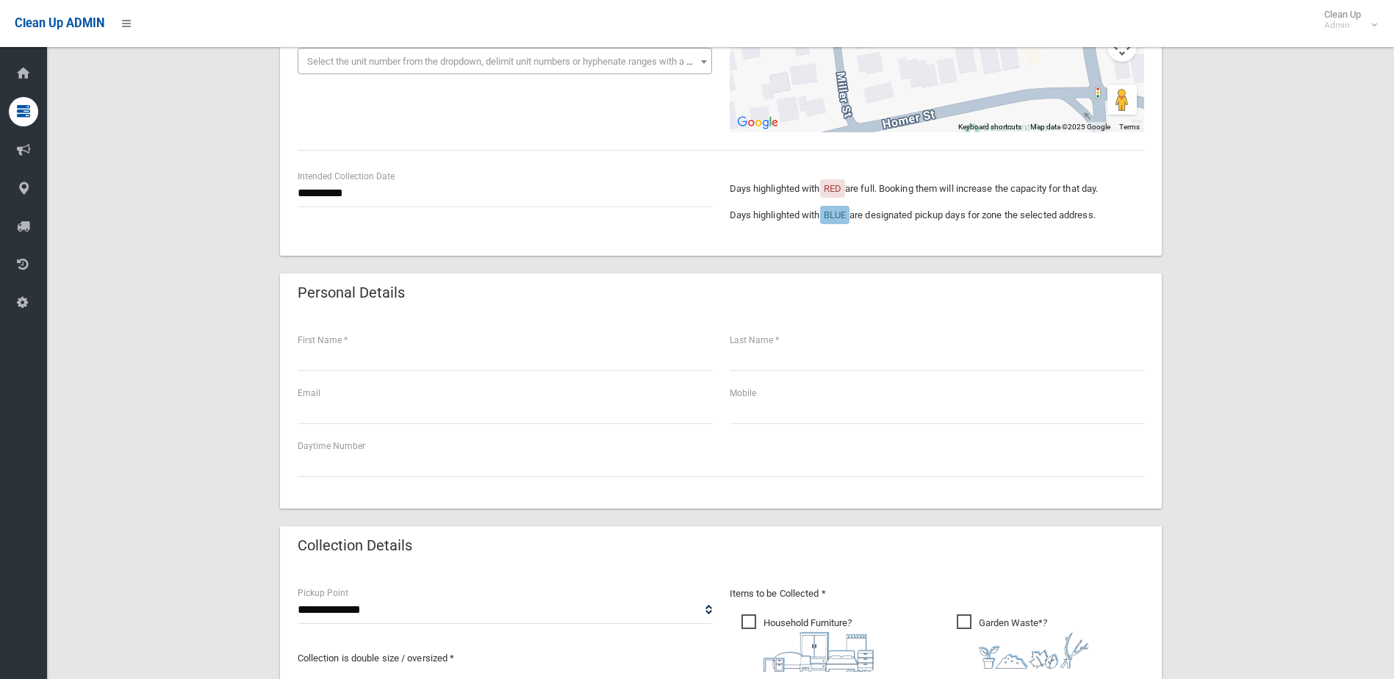
scroll to position [294, 0]
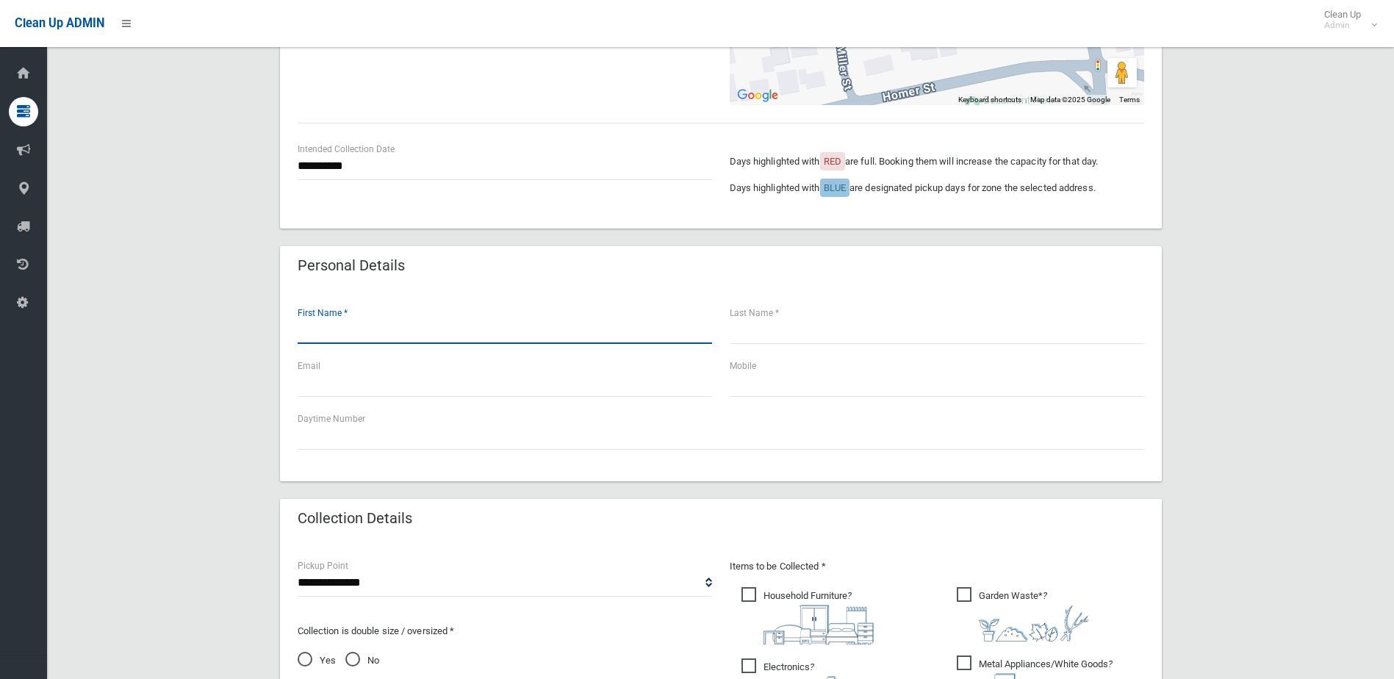
click at [344, 337] on input "text" at bounding box center [505, 330] width 415 height 27
type input "******"
click at [750, 328] on input "text" at bounding box center [937, 330] width 415 height 27
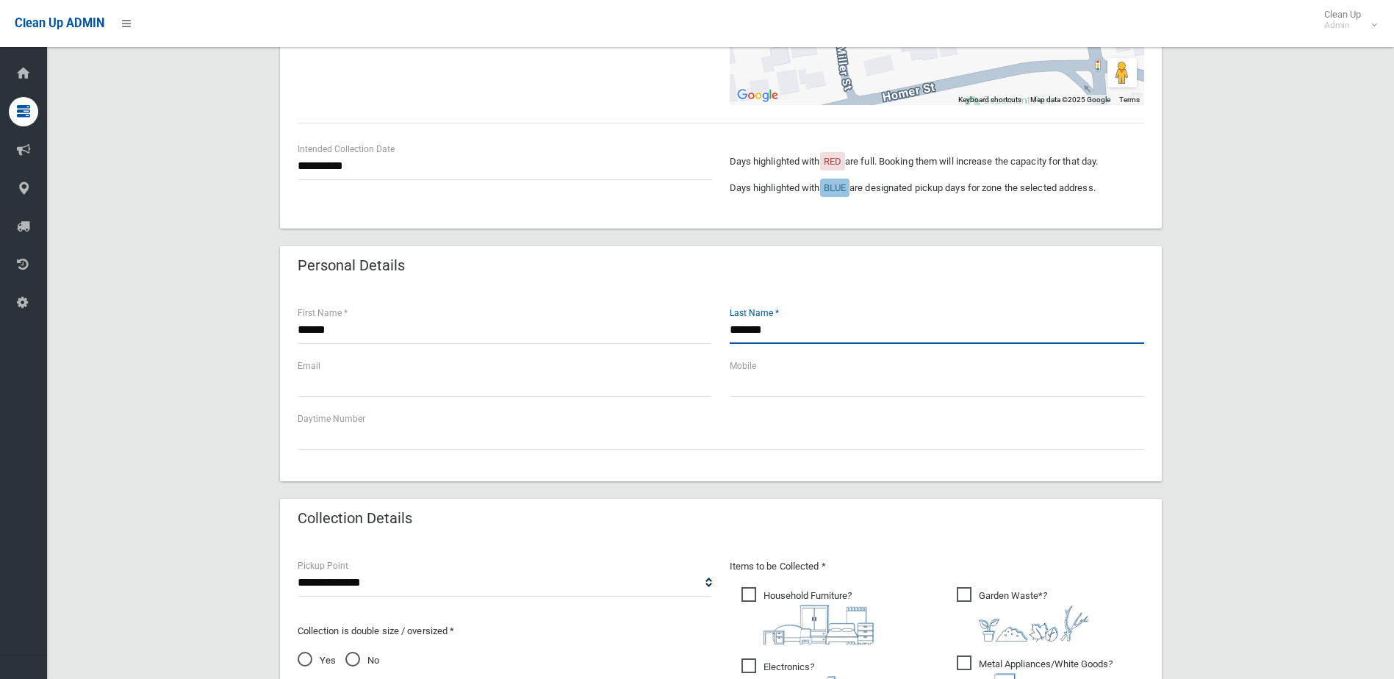
type input "*******"
click at [795, 381] on input "text" at bounding box center [937, 383] width 415 height 27
paste input "**********"
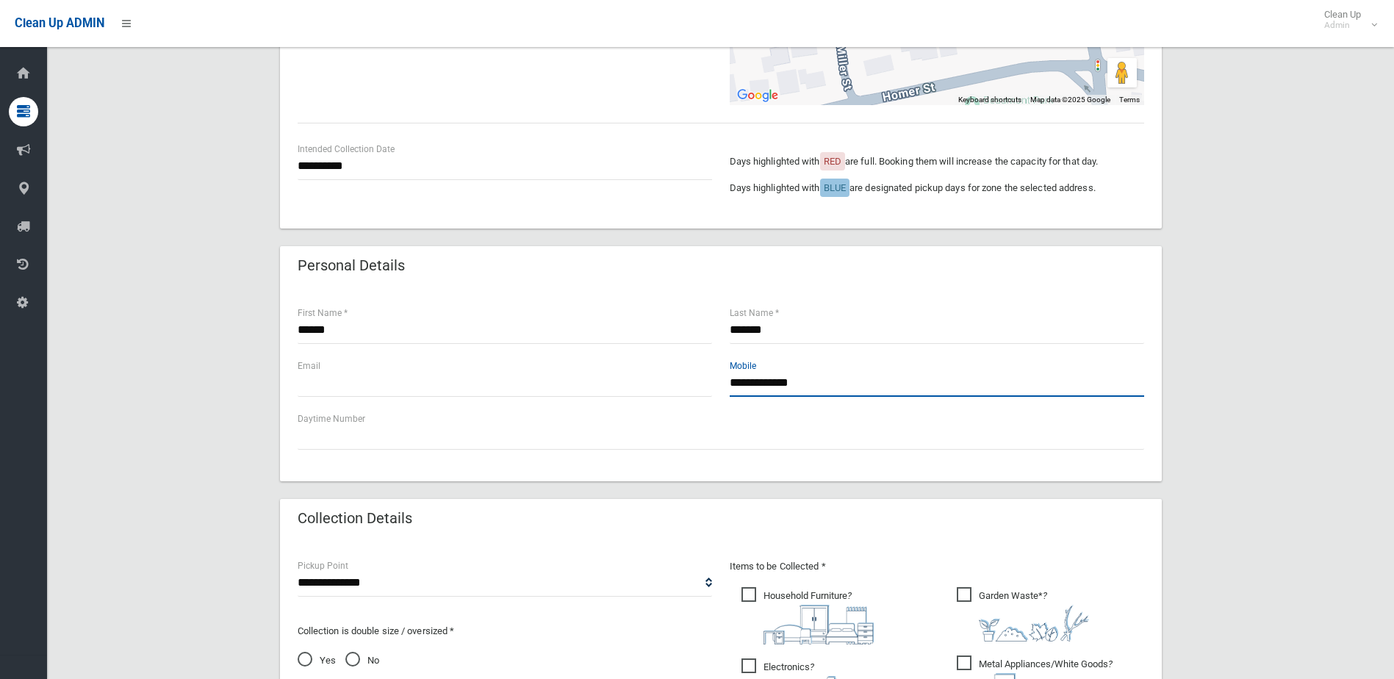
click at [741, 384] on input "**********" at bounding box center [937, 383] width 415 height 27
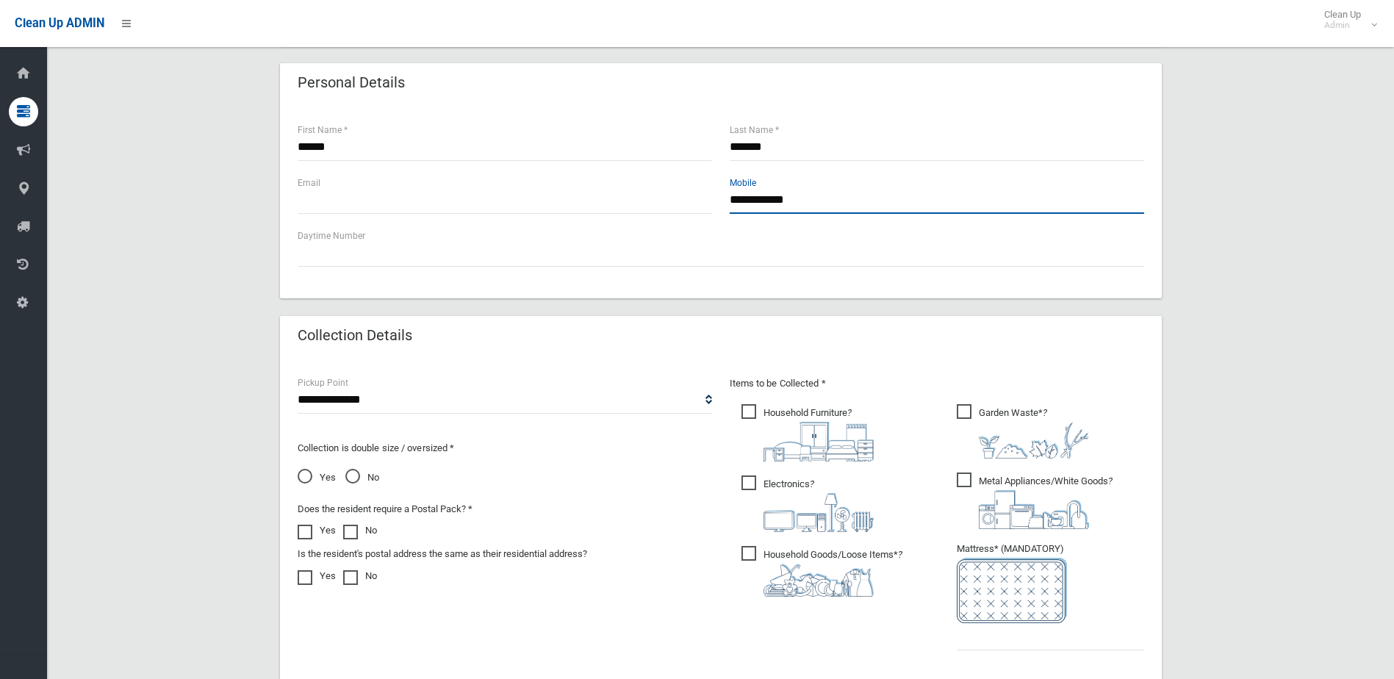
scroll to position [514, 0]
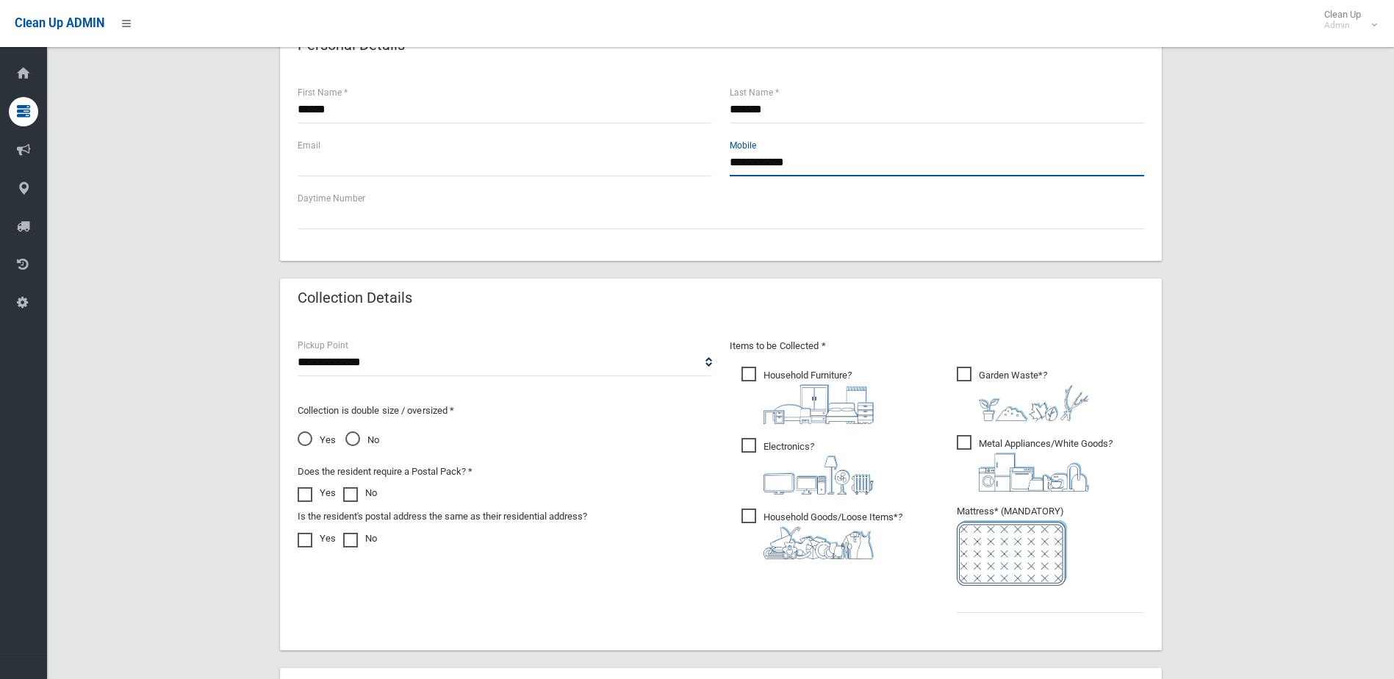
type input "**********"
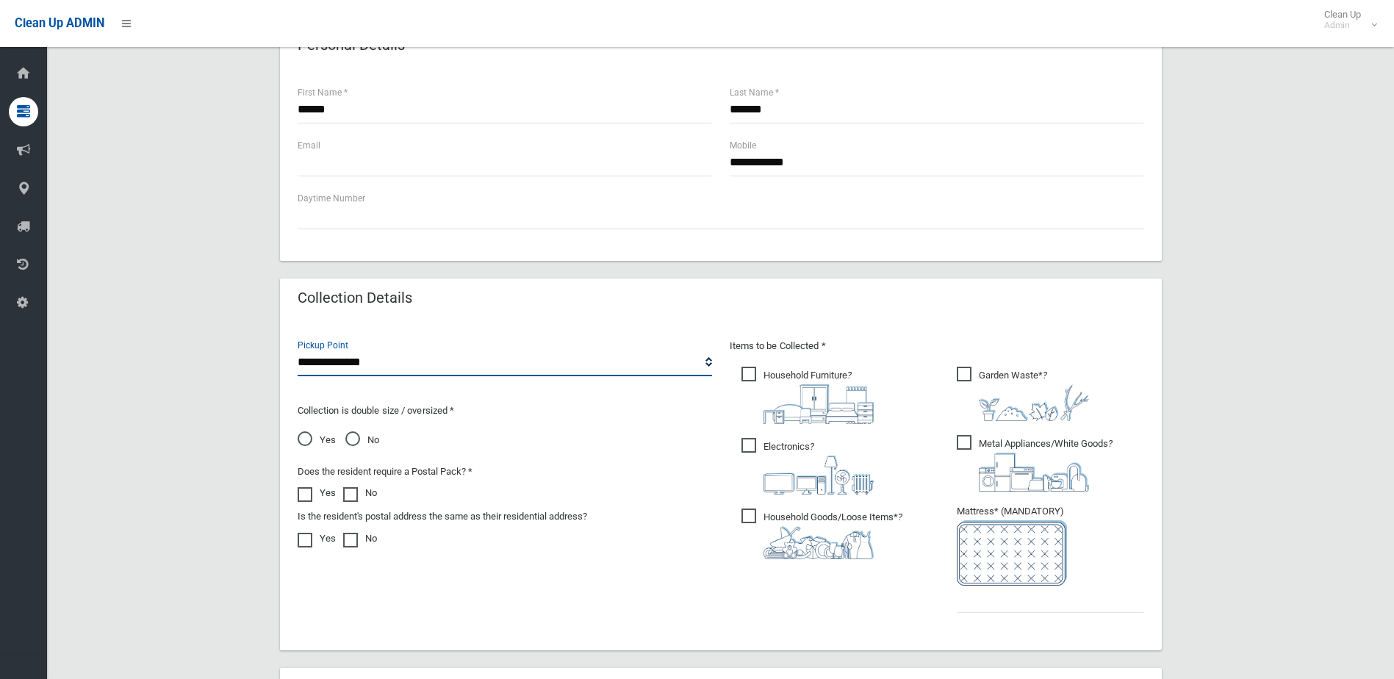
click at [361, 367] on select "**********" at bounding box center [505, 362] width 415 height 27
select select "*"
click at [298, 349] on select "**********" at bounding box center [505, 362] width 415 height 27
click at [349, 441] on span "No" at bounding box center [362, 440] width 34 height 18
click at [746, 375] on span "Household Furniture ?" at bounding box center [808, 395] width 132 height 57
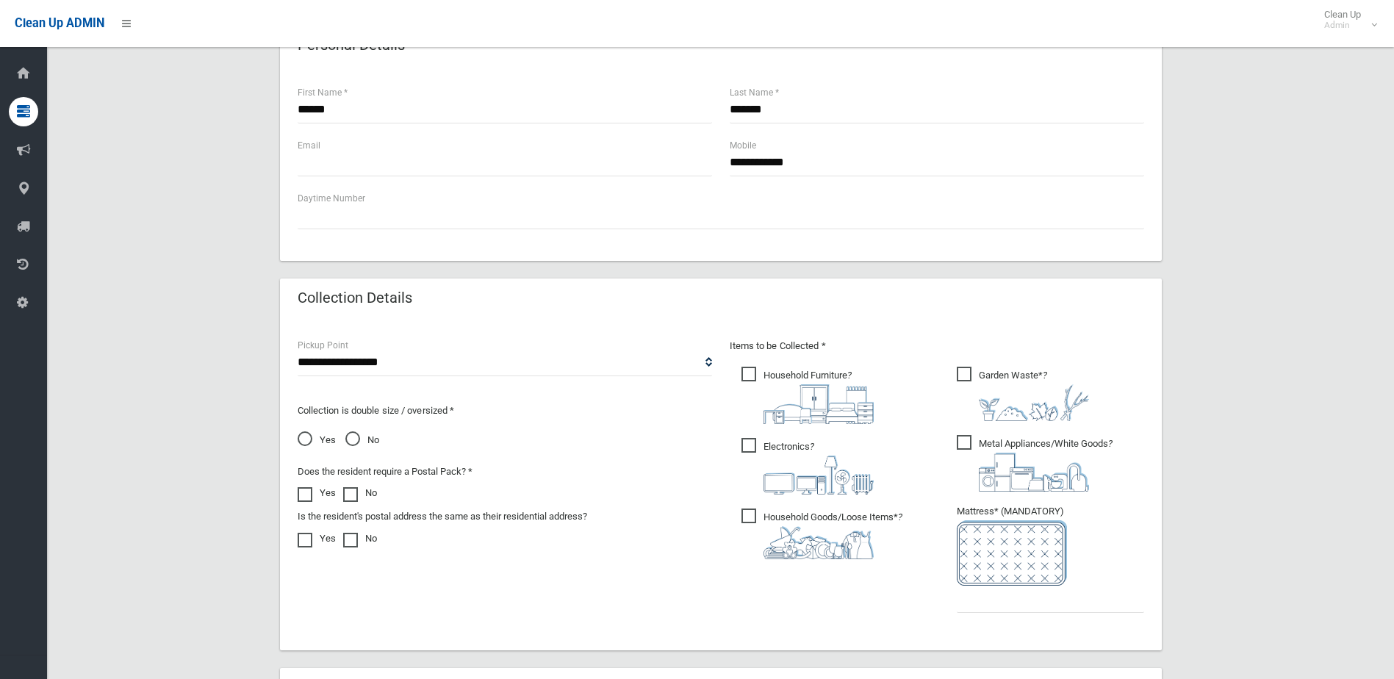
drag, startPoint x: 747, startPoint y: 445, endPoint x: 745, endPoint y: 514, distance: 69.1
click at [747, 444] on span "Electronics ?" at bounding box center [808, 466] width 132 height 57
click at [745, 445] on span "Electronics ?" at bounding box center [808, 466] width 132 height 57
click at [753, 518] on span "Household Goods/Loose Items* ?" at bounding box center [822, 534] width 161 height 51
click at [1025, 601] on input "text" at bounding box center [1050, 599] width 187 height 27
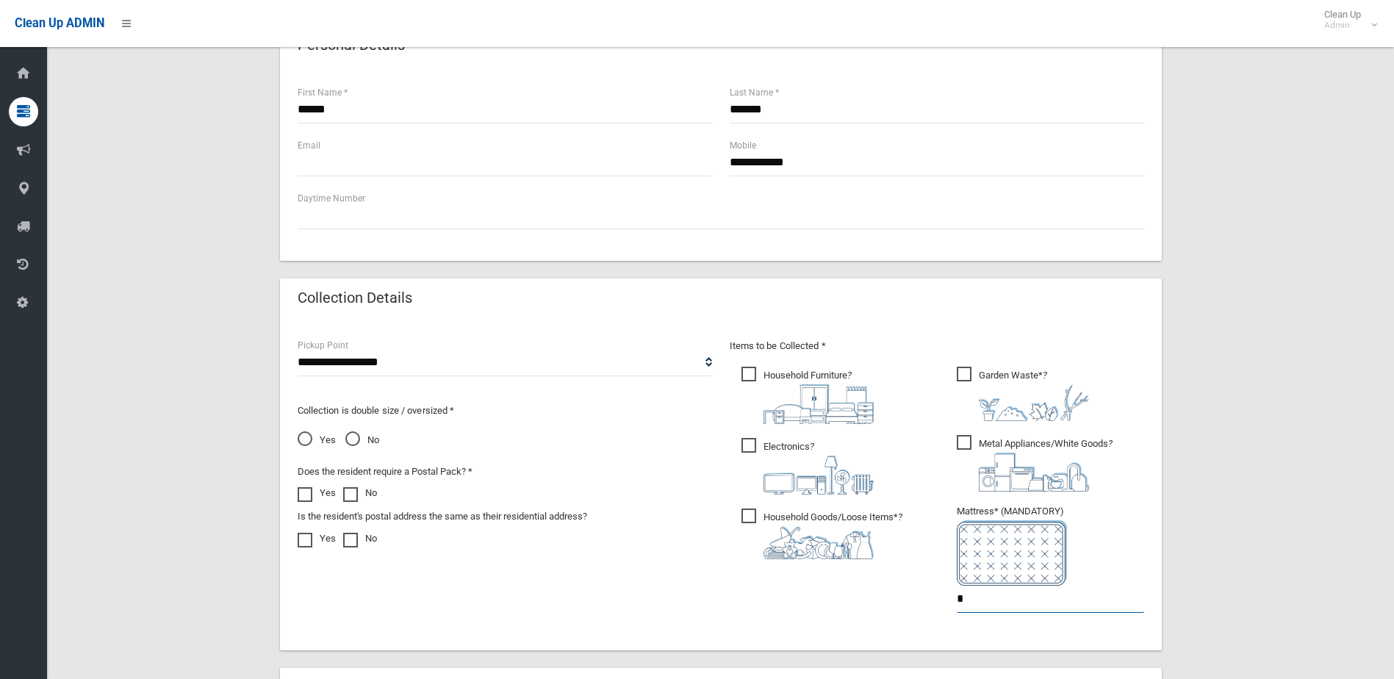
type input "*"
click at [746, 442] on span "Electronics ?" at bounding box center [808, 466] width 132 height 57
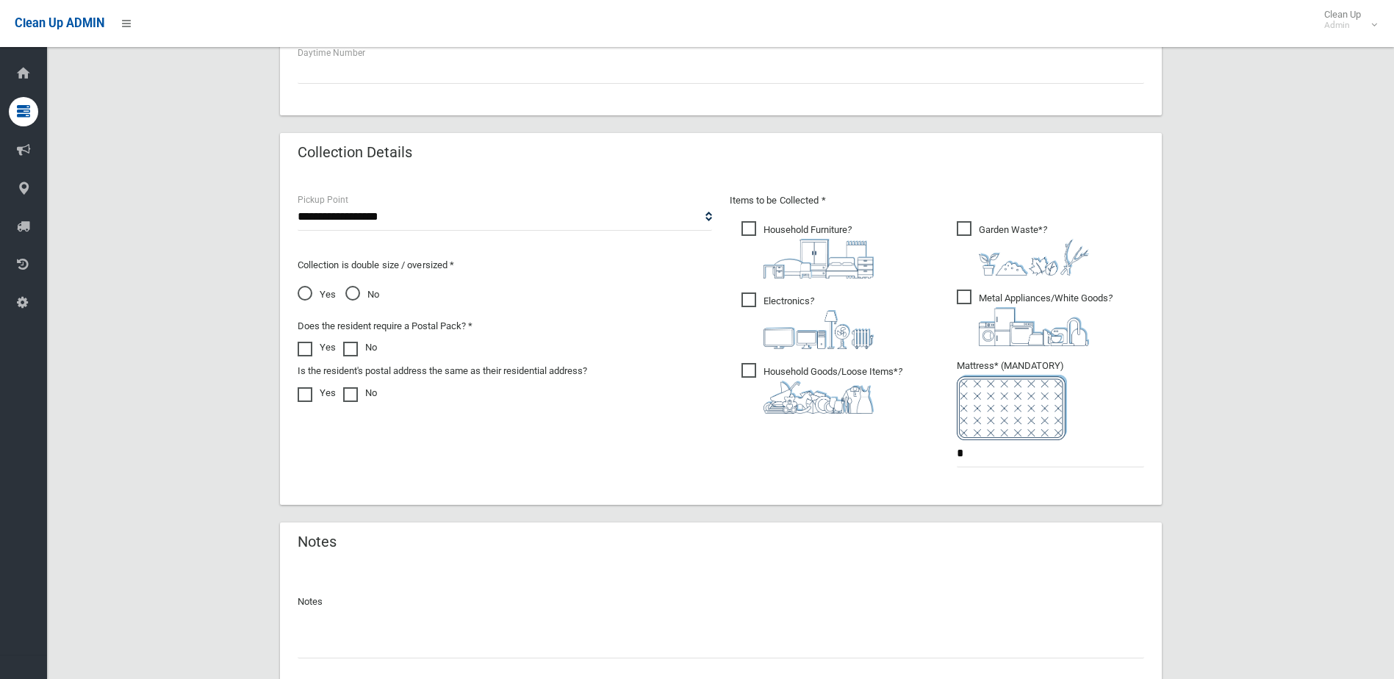
scroll to position [768, 0]
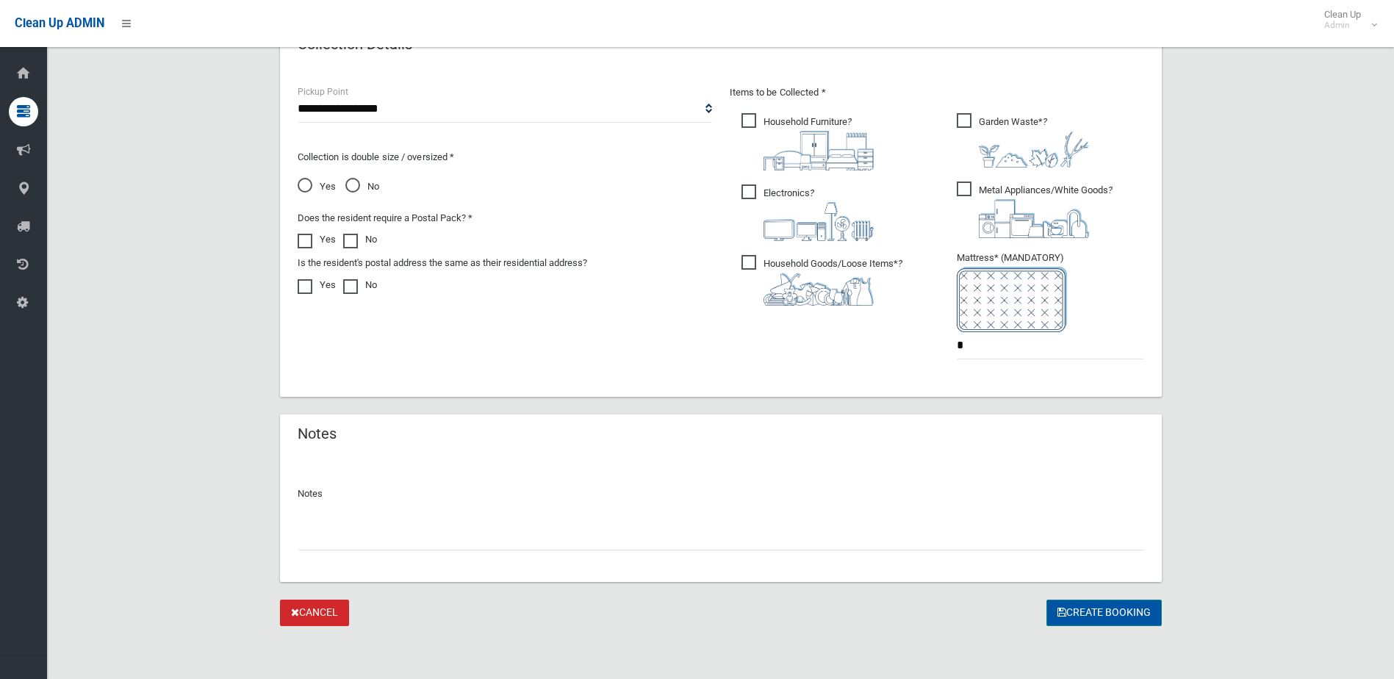
click at [1080, 606] on button "Create Booking" at bounding box center [1104, 613] width 115 height 27
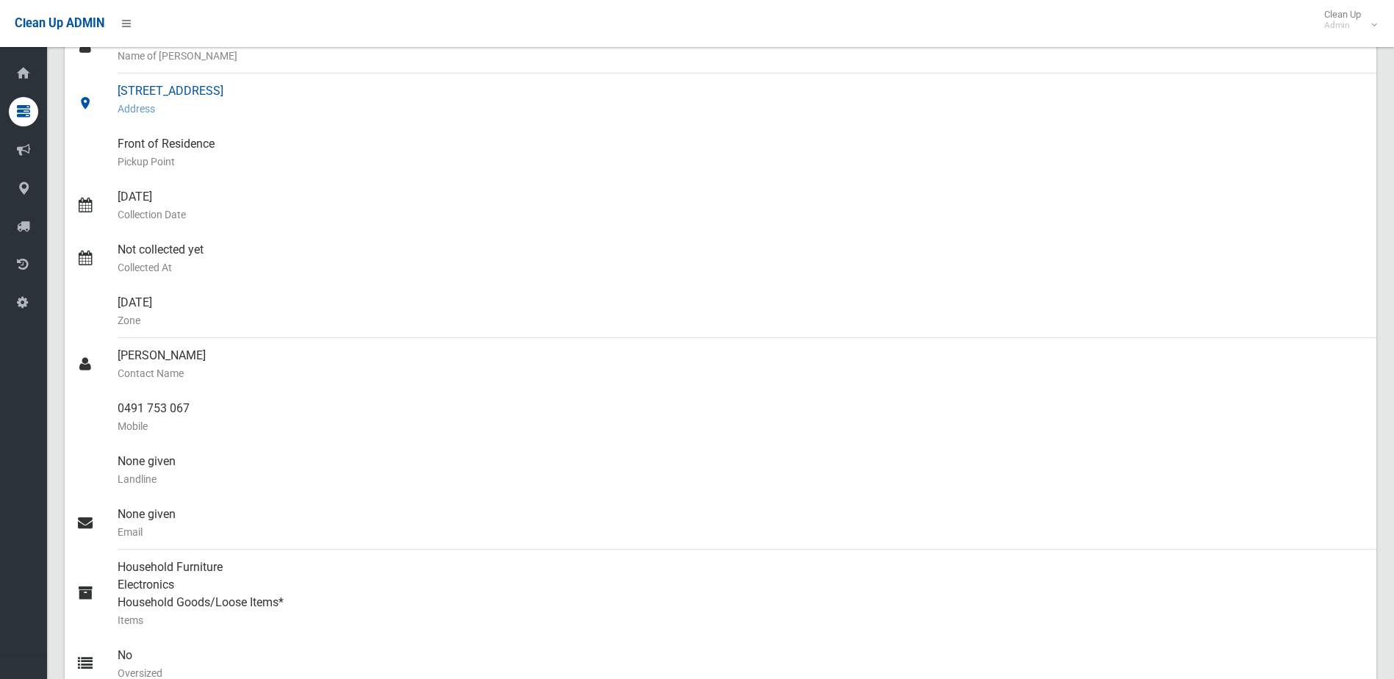
scroll to position [147, 0]
